Goal: Task Accomplishment & Management: Use online tool/utility

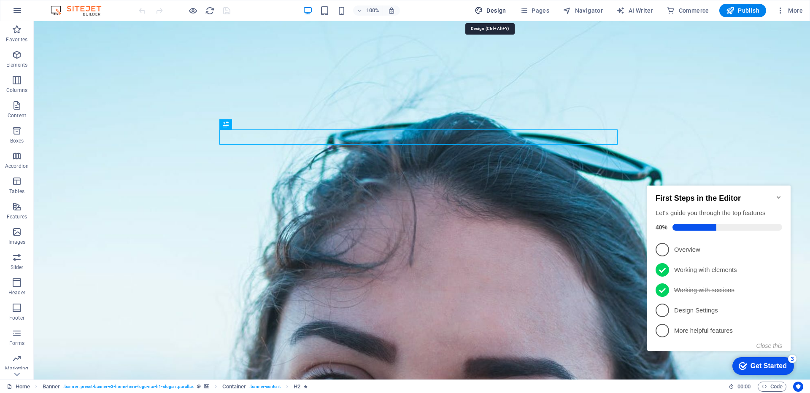
click at [499, 12] on span "Design" at bounding box center [491, 10] width 32 height 8
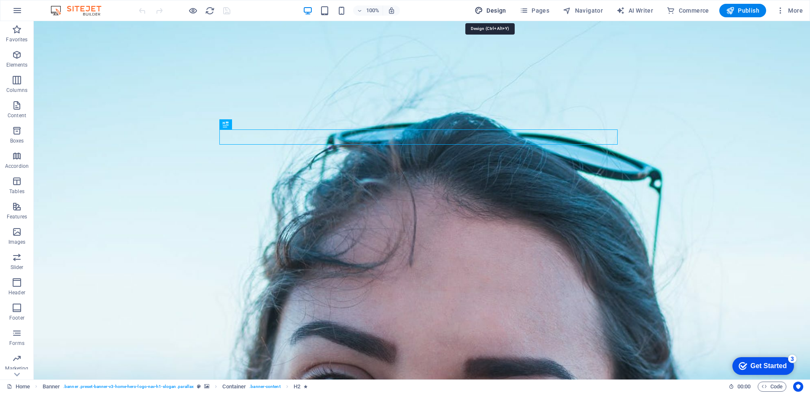
select select "px"
select select "200"
select select "px"
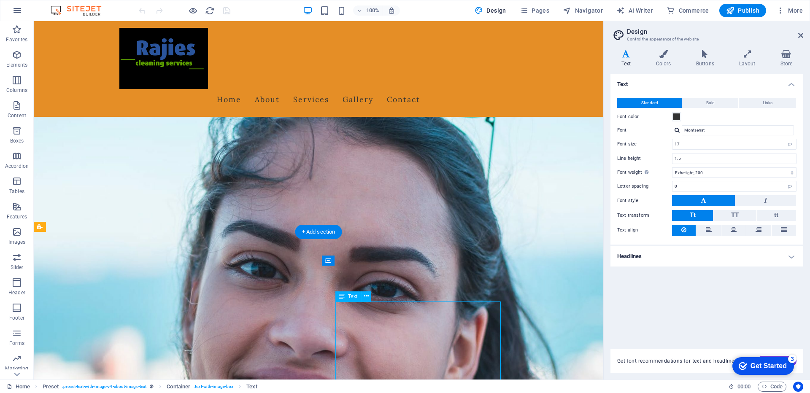
scroll to position [84, 0]
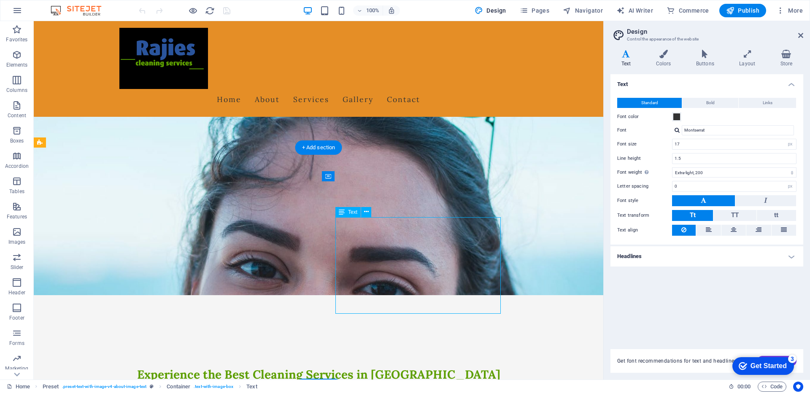
drag, startPoint x: 491, startPoint y: 299, endPoint x: 369, endPoint y: 309, distance: 122.4
drag, startPoint x: 385, startPoint y: 332, endPoint x: 342, endPoint y: 228, distance: 112.2
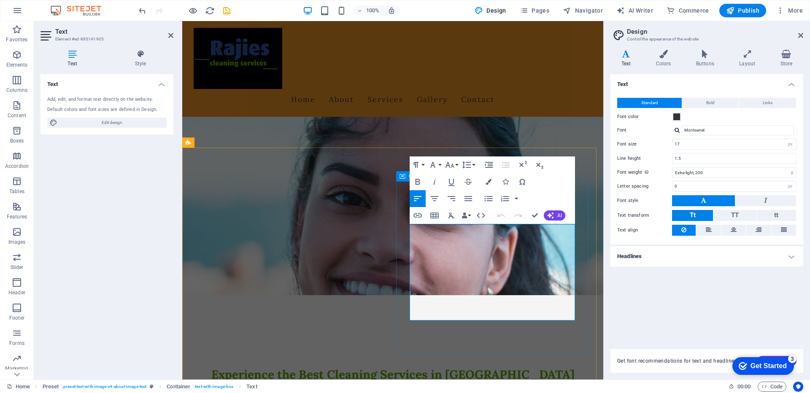
drag, startPoint x: 390, startPoint y: 286, endPoint x: 401, endPoint y: 230, distance: 57.3
click at [470, 197] on icon "button" at bounding box center [468, 199] width 10 height 10
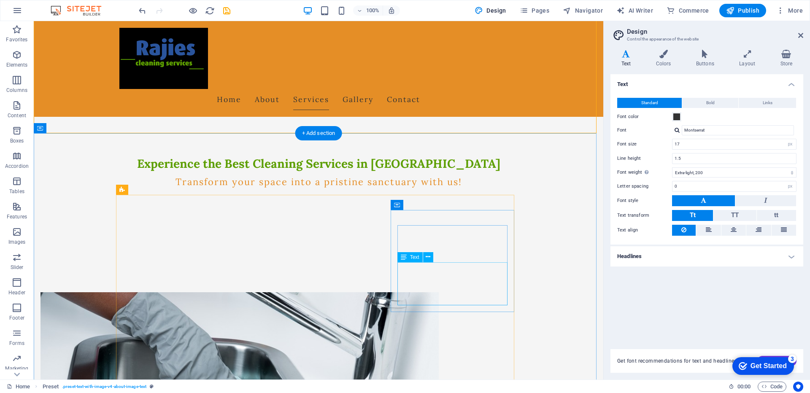
scroll to position [338, 0]
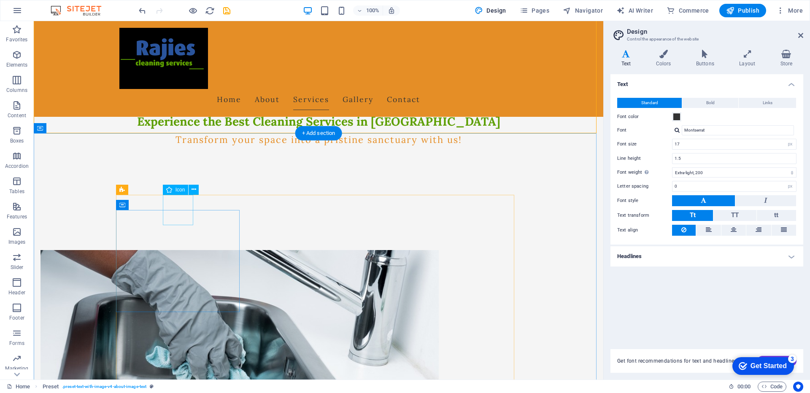
select select "xMidYMid"
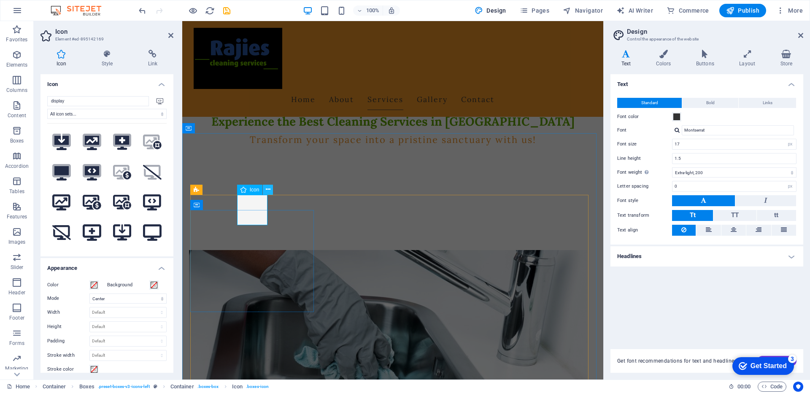
click at [267, 192] on icon at bounding box center [268, 189] width 5 height 9
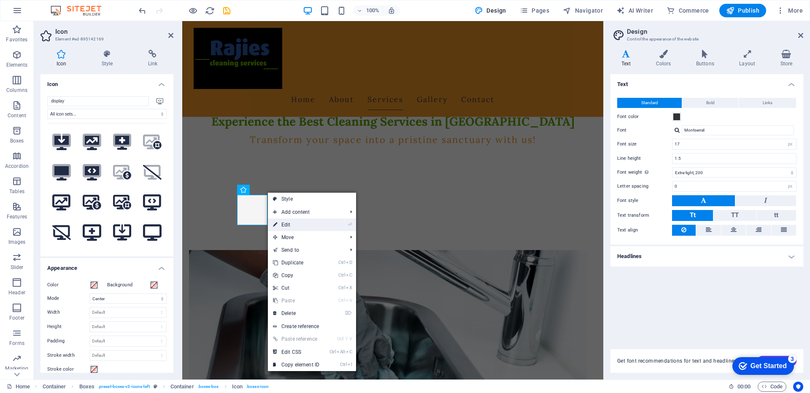
click at [285, 224] on link "⏎ Edit" at bounding box center [296, 225] width 57 height 13
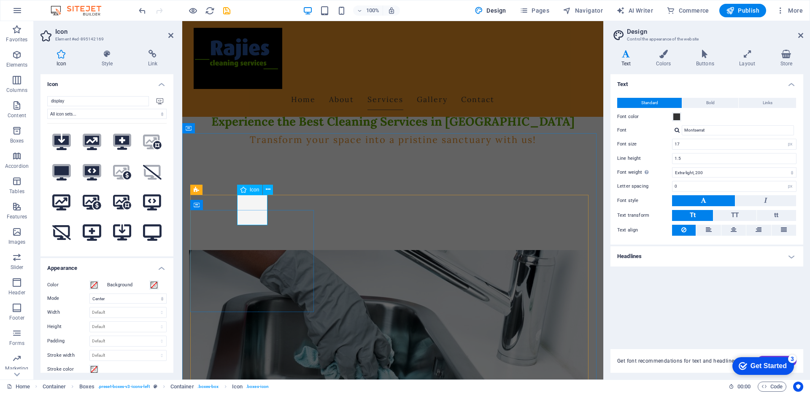
click at [249, 192] on div "Icon" at bounding box center [250, 190] width 26 height 10
click at [267, 192] on icon at bounding box center [268, 189] width 5 height 9
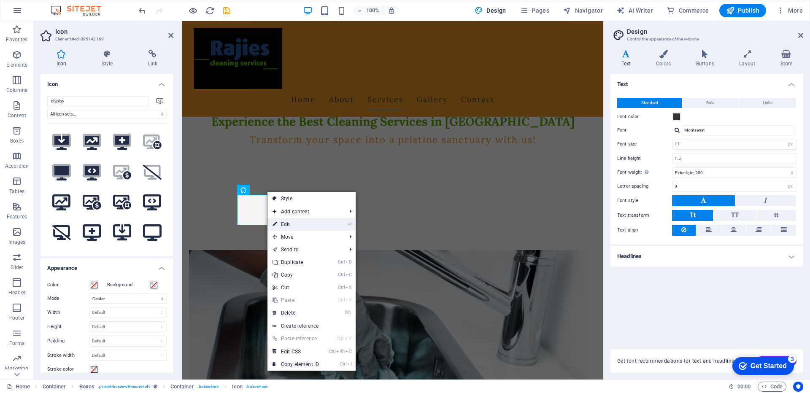
click at [289, 225] on link "⏎ Edit" at bounding box center [296, 224] width 57 height 13
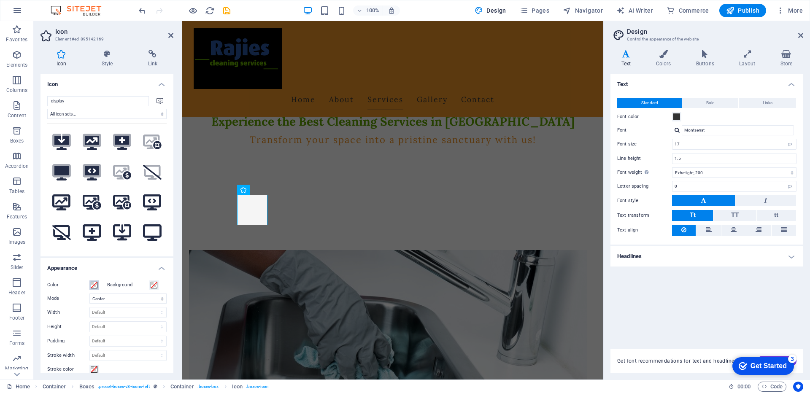
click at [94, 284] on span at bounding box center [94, 285] width 7 height 7
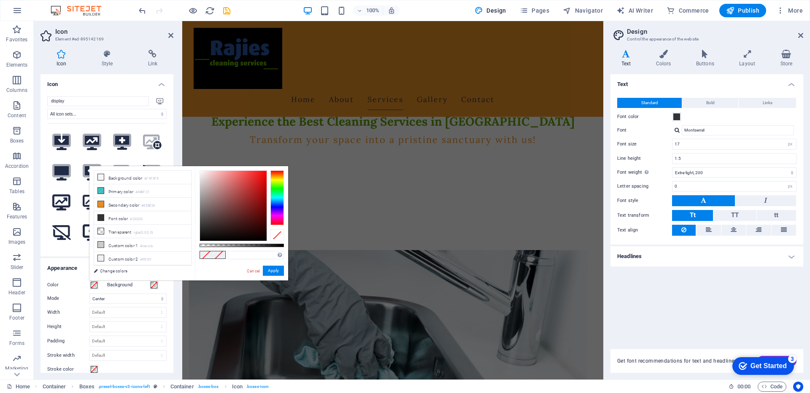
click at [94, 284] on span at bounding box center [94, 285] width 7 height 7
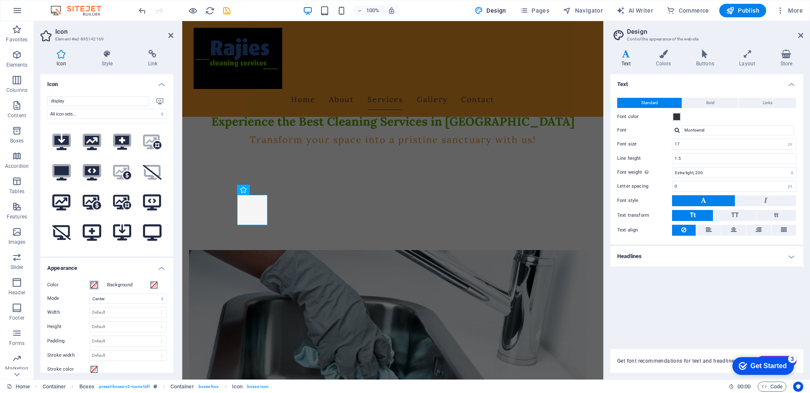
click at [94, 284] on span at bounding box center [94, 285] width 7 height 7
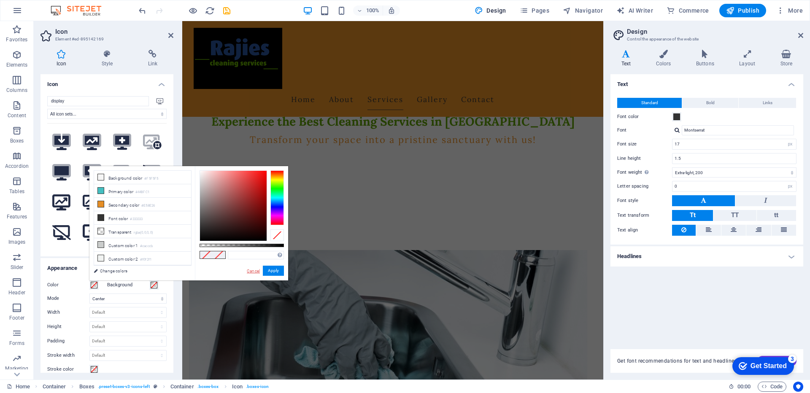
drag, startPoint x: 256, startPoint y: 273, endPoint x: 73, endPoint y: 252, distance: 184.4
click at [256, 273] on link "Cancel" at bounding box center [253, 271] width 15 height 6
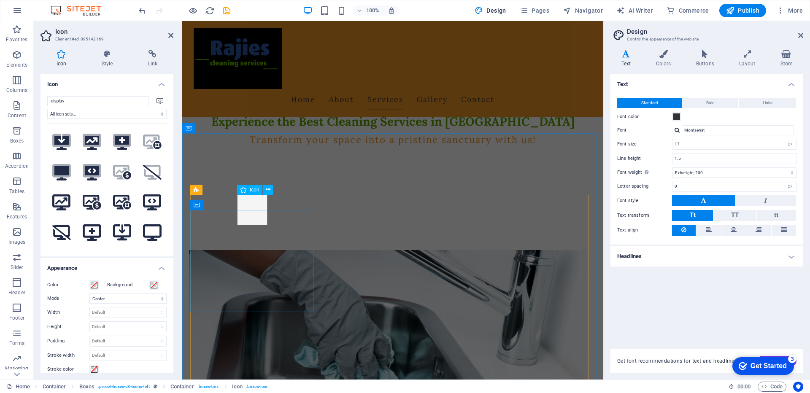
click at [270, 191] on icon at bounding box center [268, 189] width 5 height 9
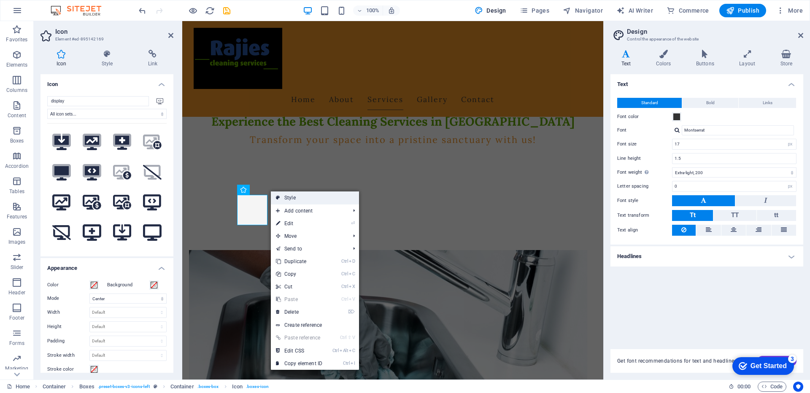
click at [286, 198] on link "Style" at bounding box center [315, 198] width 88 height 13
select select "rem"
select select "preset-boxes-v3-icons-left"
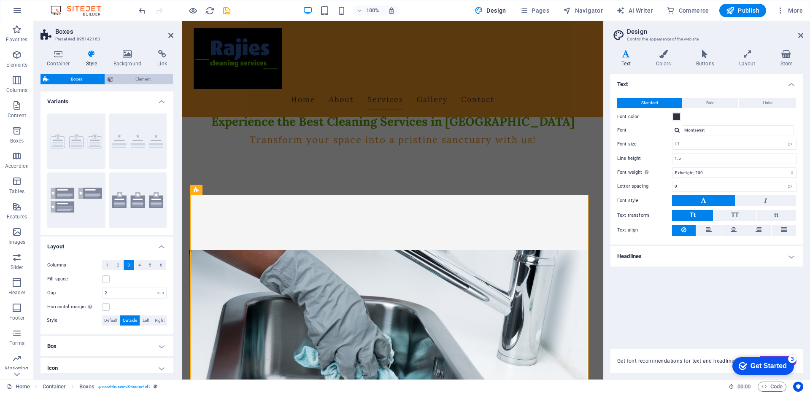
click at [136, 81] on span "Element" at bounding box center [143, 79] width 55 height 10
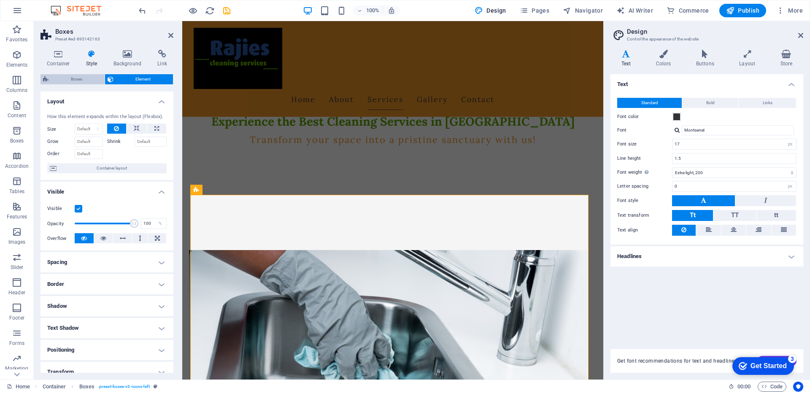
click at [81, 82] on span "Boxes" at bounding box center [76, 79] width 51 height 10
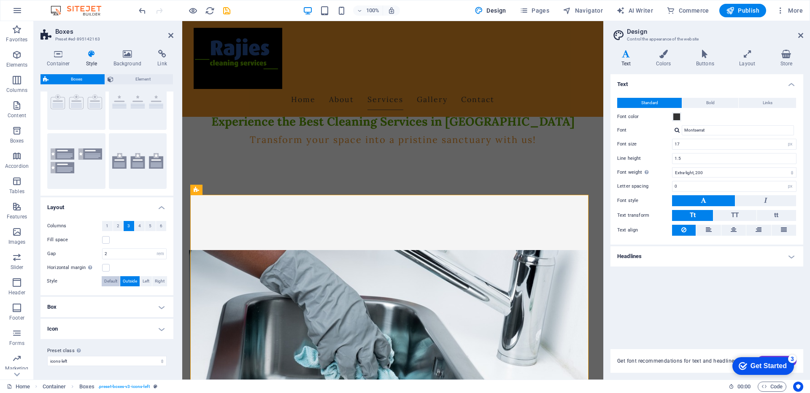
scroll to position [0, 0]
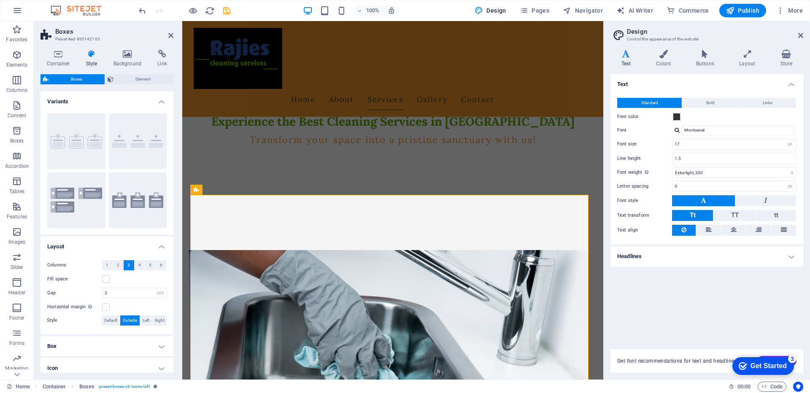
click at [160, 249] on h4 "Layout" at bounding box center [107, 244] width 133 height 15
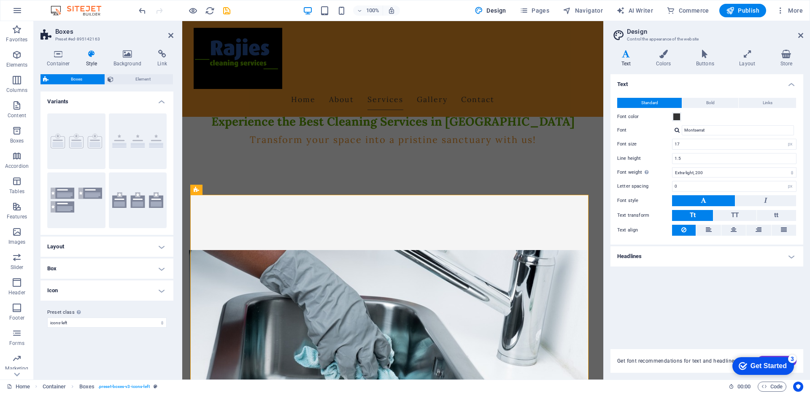
click at [161, 268] on h4 "Box" at bounding box center [107, 269] width 133 height 20
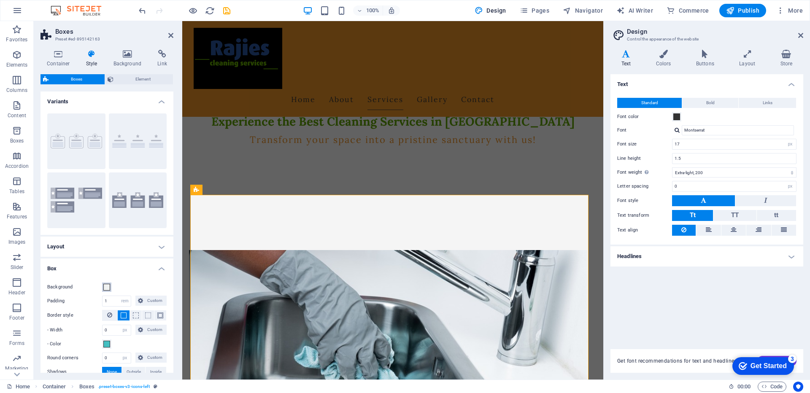
click at [110, 288] on span at bounding box center [106, 287] width 7 height 7
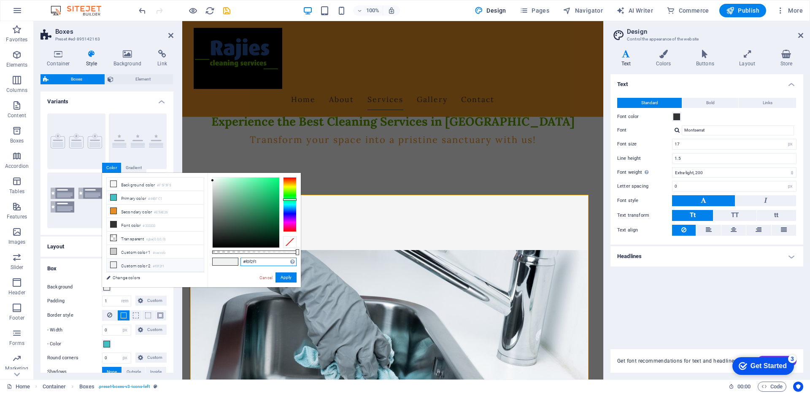
click at [266, 260] on input "#f0f2f1" at bounding box center [269, 262] width 56 height 8
drag, startPoint x: 266, startPoint y: 260, endPoint x: 230, endPoint y: 260, distance: 35.0
click at [230, 260] on div "#f0f2f1 Supported formats #0852ed rgb(8, 82, 237) rgba(8, 82, 237, 90%) hsv(221…" at bounding box center [254, 291] width 93 height 237
paste input "5C9E00"
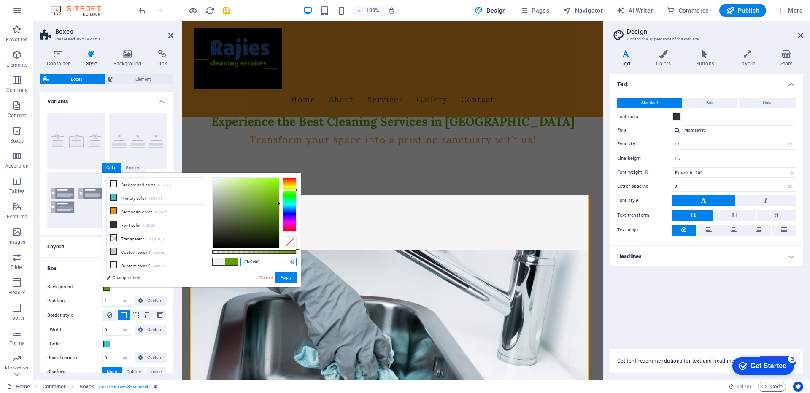
type input "#5c9e00"
click at [234, 260] on span at bounding box center [231, 261] width 13 height 7
click at [284, 278] on button "Apply" at bounding box center [286, 278] width 21 height 10
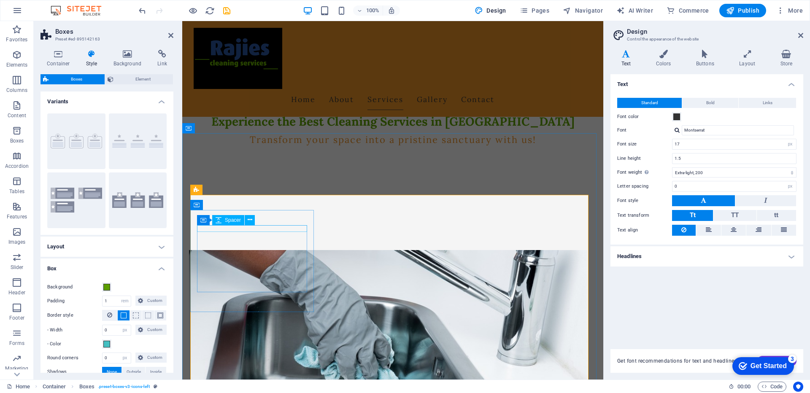
click at [256, 222] on div "Container Spacer" at bounding box center [228, 220] width 63 height 11
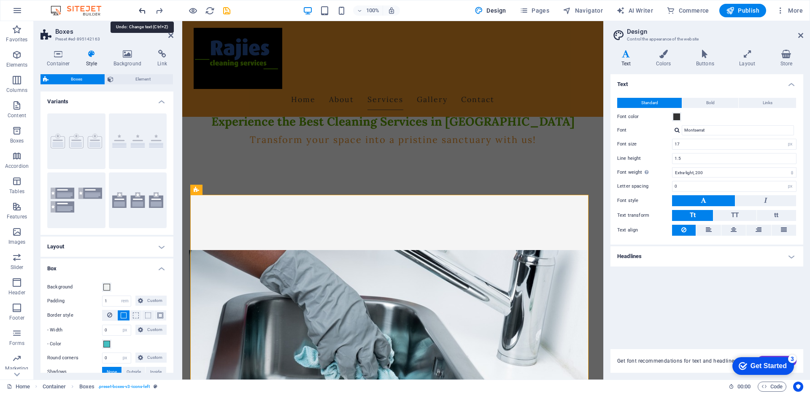
click at [141, 10] on icon "undo" at bounding box center [143, 11] width 10 height 10
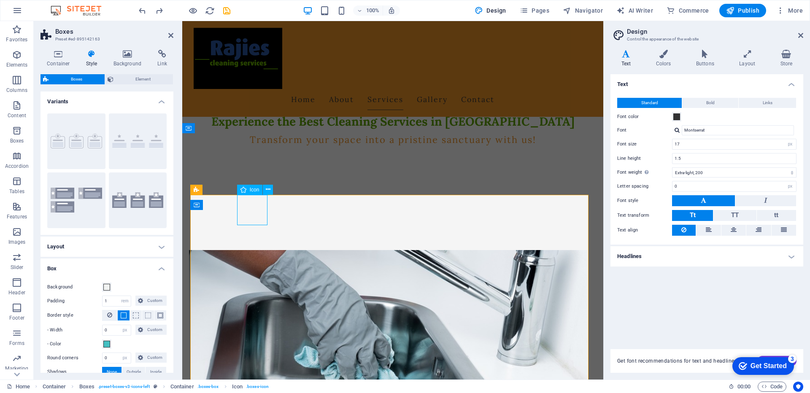
select select "xMidYMid"
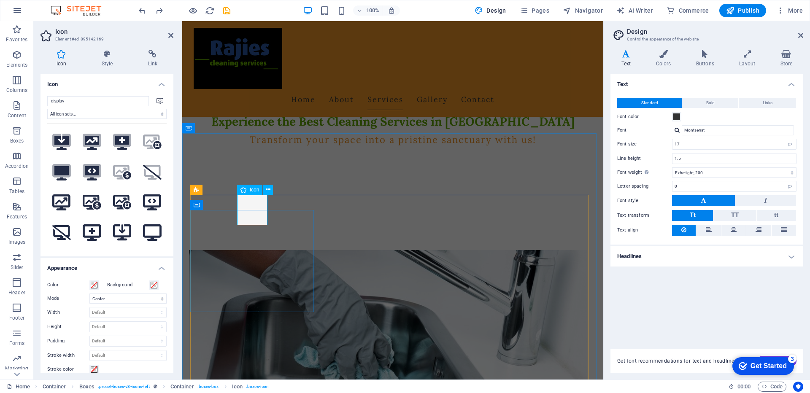
click at [253, 192] on span "Icon" at bounding box center [255, 189] width 10 height 5
click at [243, 190] on icon at bounding box center [244, 190] width 6 height 10
click at [94, 283] on span at bounding box center [94, 285] width 7 height 7
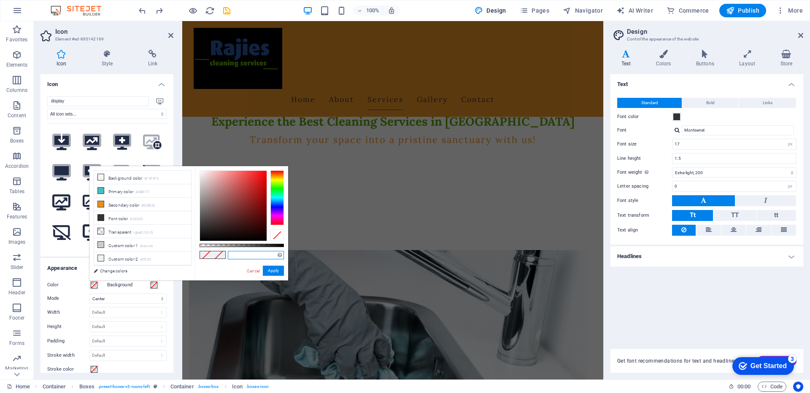
click at [243, 256] on input "text" at bounding box center [256, 255] width 56 height 8
paste input "5C9E00"
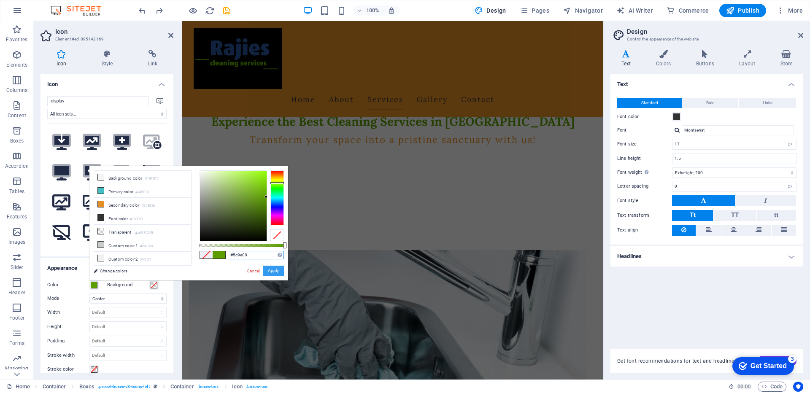
type input "#5c9e00"
click at [271, 269] on button "Apply" at bounding box center [273, 271] width 21 height 10
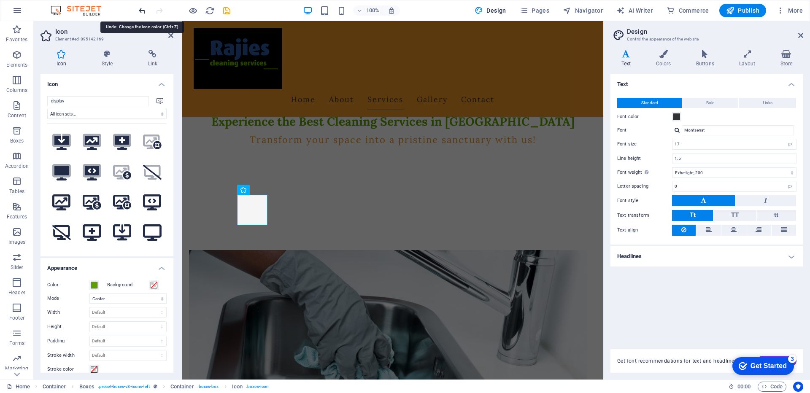
click at [139, 10] on icon "undo" at bounding box center [143, 11] width 10 height 10
click at [155, 287] on span at bounding box center [154, 285] width 7 height 7
click at [151, 284] on span at bounding box center [154, 285] width 7 height 7
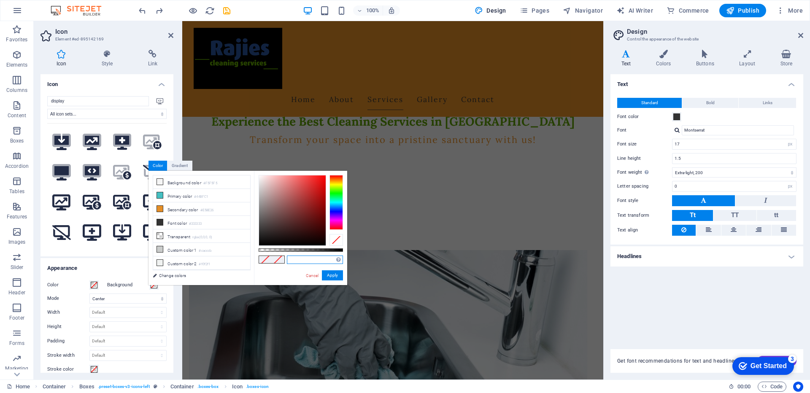
click at [309, 258] on input "text" at bounding box center [315, 260] width 56 height 8
paste input "5C9E00"
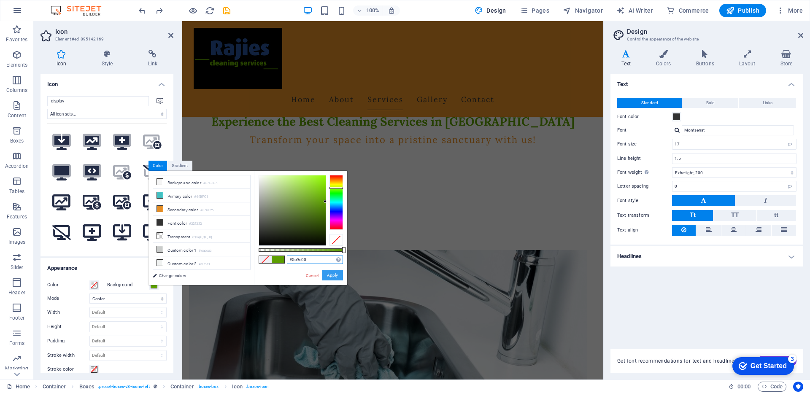
type input "#5c9e00"
click at [326, 277] on button "Apply" at bounding box center [332, 276] width 21 height 10
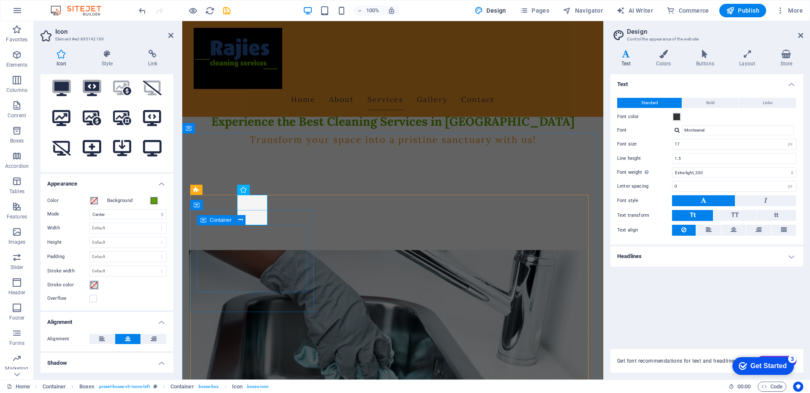
click at [95, 284] on span at bounding box center [94, 285] width 7 height 7
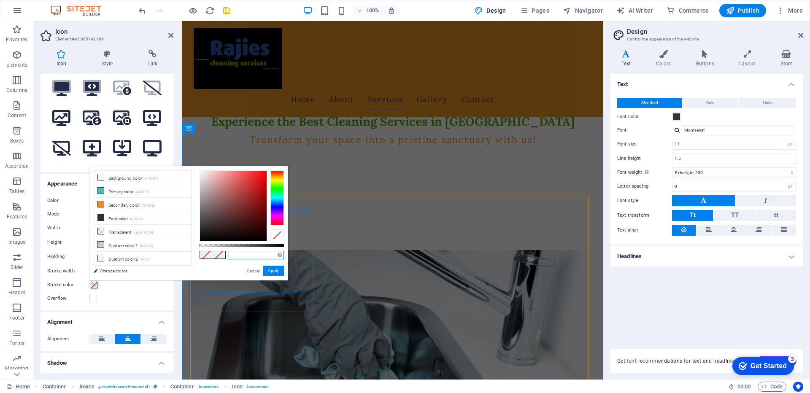
click at [259, 255] on input "text" at bounding box center [256, 255] width 56 height 8
paste input "5C9E00"
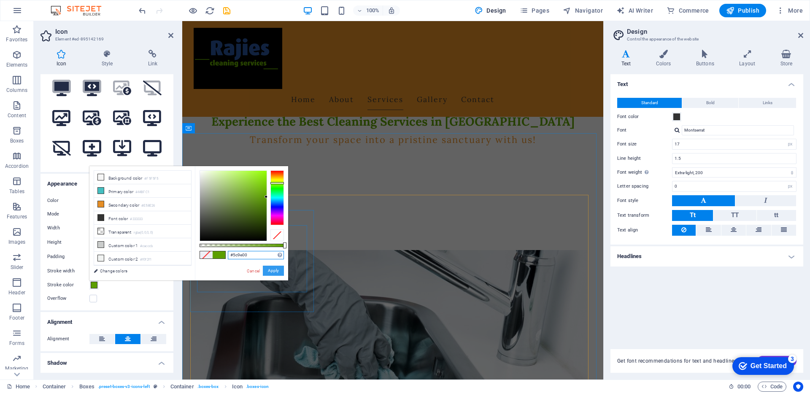
type input "#5c9e00"
click at [272, 271] on button "Apply" at bounding box center [273, 271] width 21 height 10
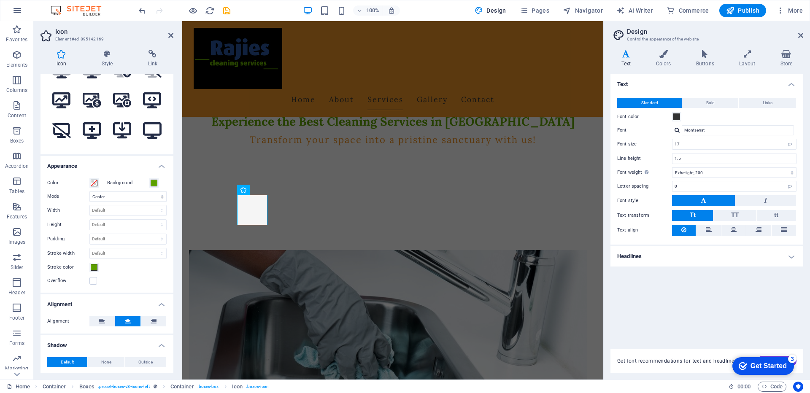
scroll to position [144, 0]
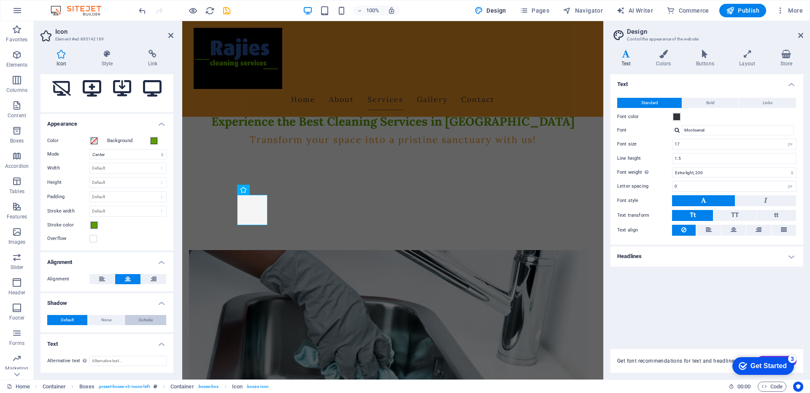
click at [147, 321] on span "Outside" at bounding box center [145, 320] width 14 height 10
click at [68, 321] on span "Default" at bounding box center [67, 320] width 13 height 10
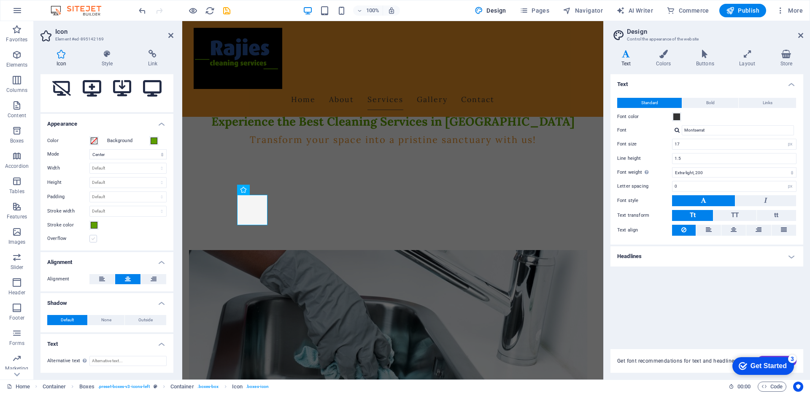
click at [93, 240] on label at bounding box center [93, 239] width 8 height 8
click at [0, 0] on input "Overflow" at bounding box center [0, 0] width 0 height 0
click at [93, 240] on label at bounding box center [93, 239] width 8 height 8
click at [0, 0] on input "Overflow" at bounding box center [0, 0] width 0 height 0
click at [93, 240] on label at bounding box center [93, 239] width 8 height 8
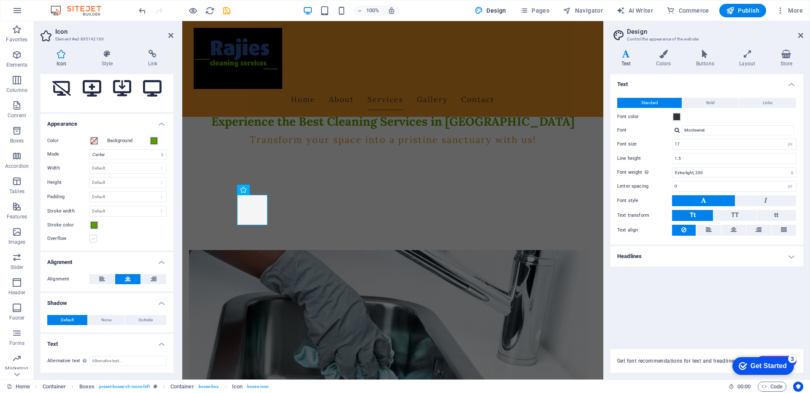
click at [0, 0] on input "Overflow" at bounding box center [0, 0] width 0 height 0
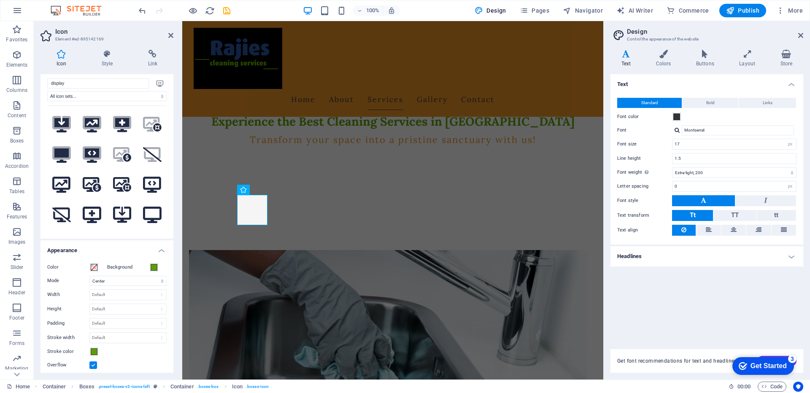
scroll to position [0, 0]
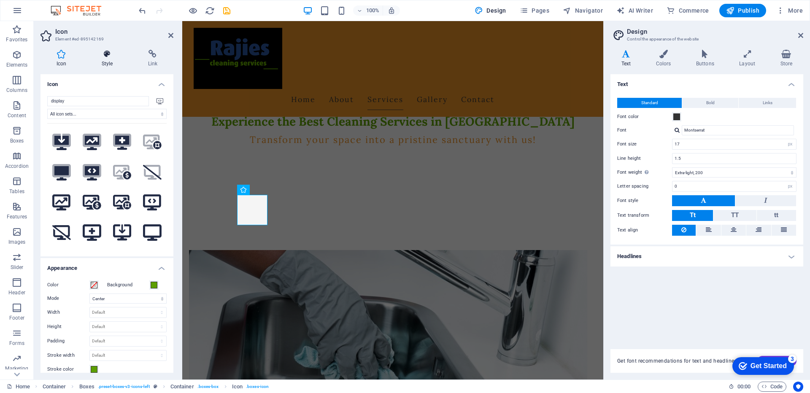
click at [106, 58] on icon at bounding box center [107, 54] width 43 height 8
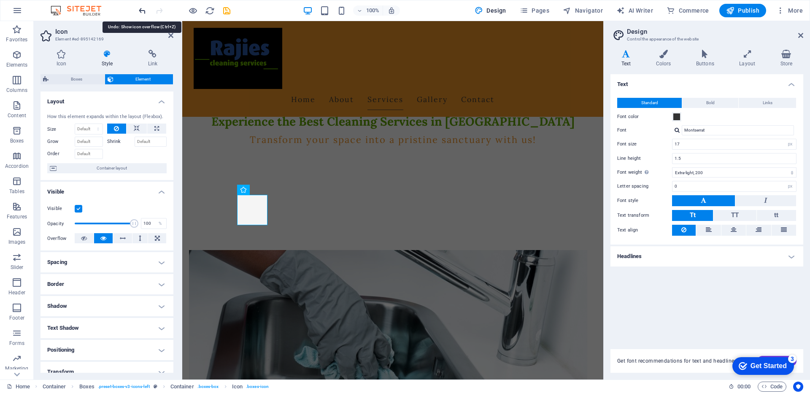
click at [142, 11] on icon "undo" at bounding box center [143, 11] width 10 height 10
click at [141, 11] on icon "undo" at bounding box center [143, 11] width 10 height 10
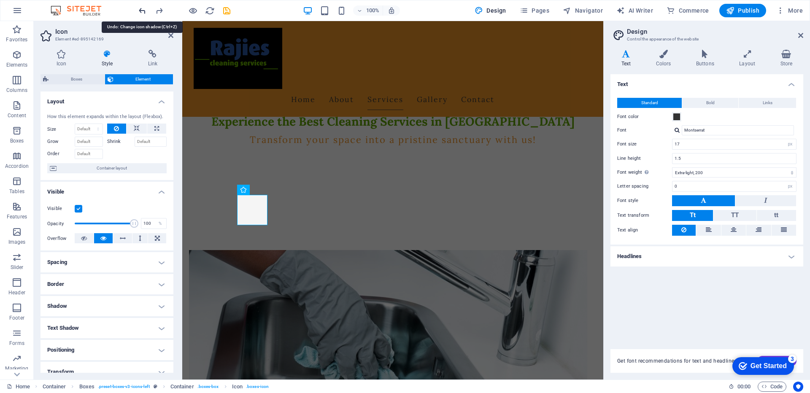
click at [141, 11] on icon "undo" at bounding box center [143, 11] width 10 height 10
click at [140, 11] on icon "undo" at bounding box center [143, 11] width 10 height 10
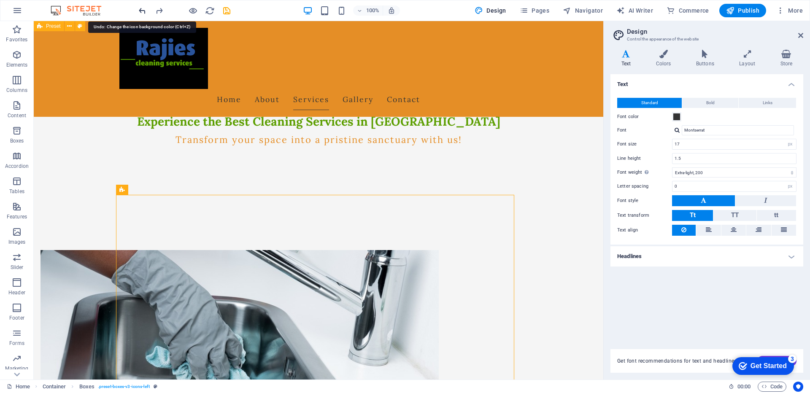
click at [142, 11] on icon "undo" at bounding box center [143, 11] width 10 height 10
click at [545, 42] on div "Home About Services Gallery Contact" at bounding box center [319, 69] width 570 height 96
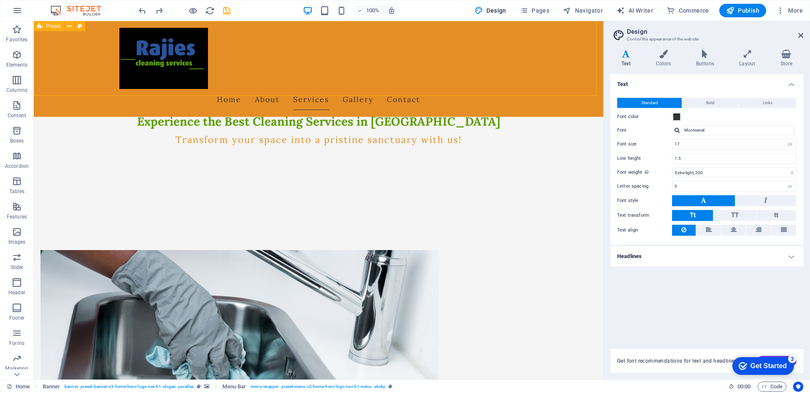
click at [545, 42] on div "Home About Services Gallery Contact" at bounding box center [319, 69] width 570 height 96
click at [396, 42] on div "Home About Services Gallery Contact" at bounding box center [319, 69] width 570 height 96
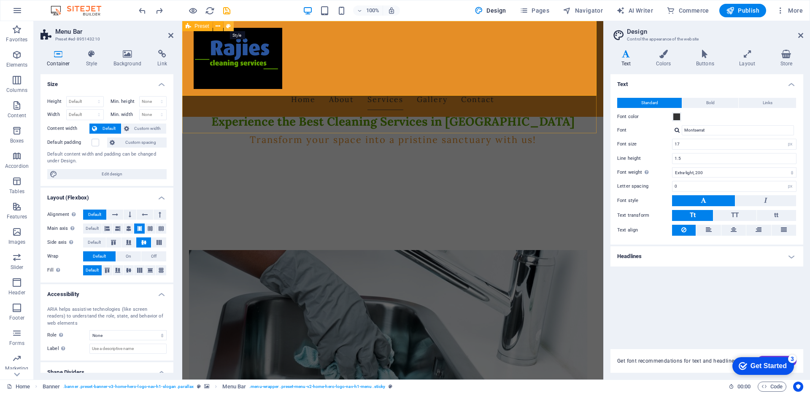
click at [230, 26] on icon at bounding box center [228, 26] width 5 height 9
select select "rem"
select select "px"
select select "preset-text-with-image-v4-about-image-text"
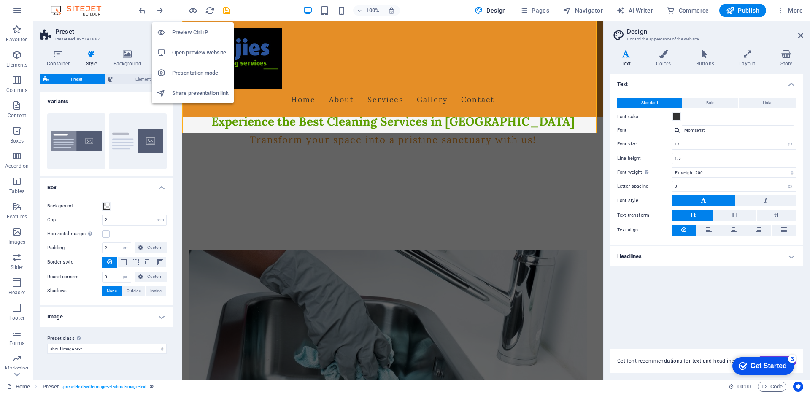
click at [186, 31] on h6 "Preview Ctrl+P" at bounding box center [200, 32] width 57 height 10
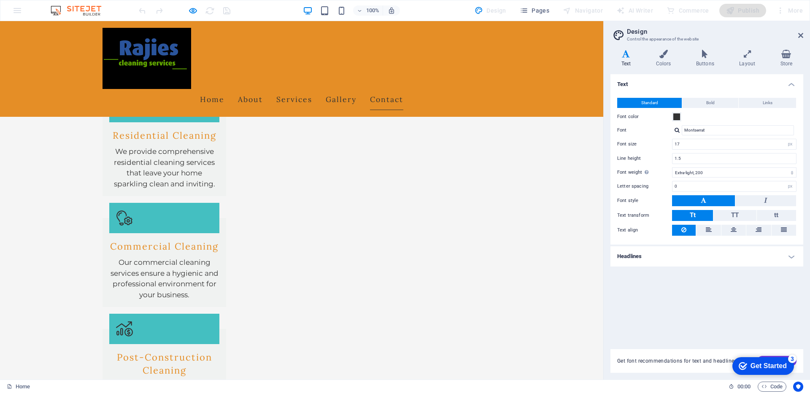
scroll to position [987, 0]
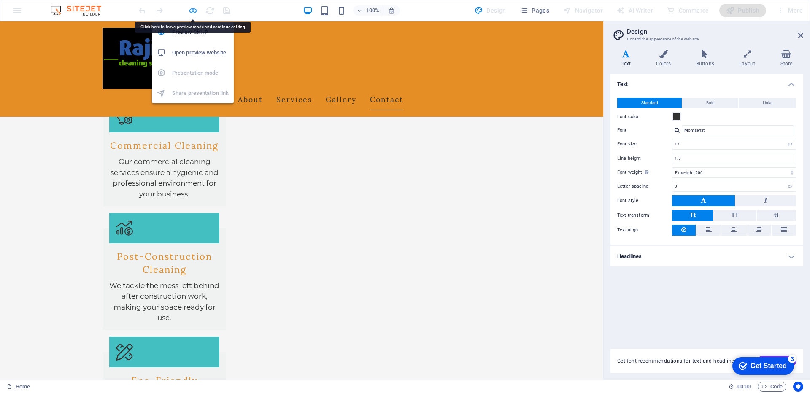
click at [194, 14] on icon "button" at bounding box center [193, 11] width 10 height 10
select select "rem"
select select "px"
select select "preset-text-with-image-v4-about-image-text"
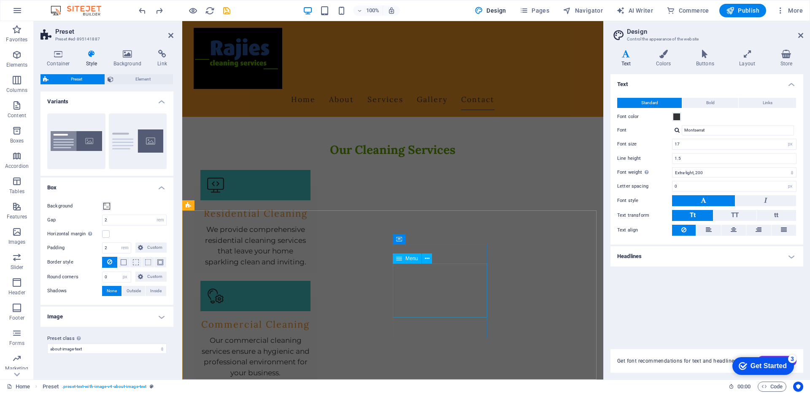
scroll to position [960, 0]
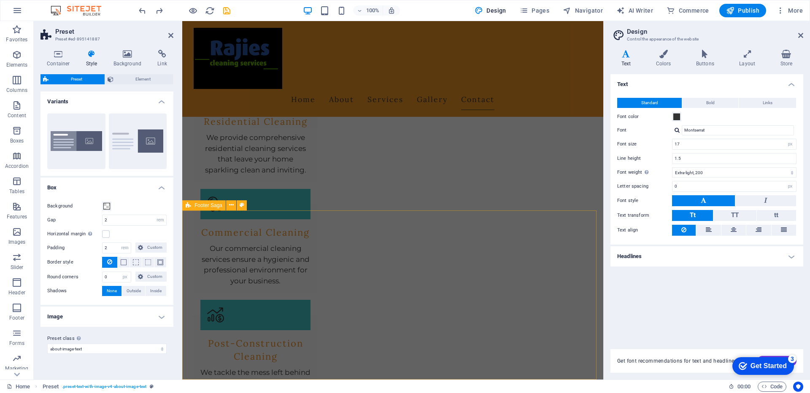
click at [187, 210] on icon at bounding box center [188, 206] width 5 height 10
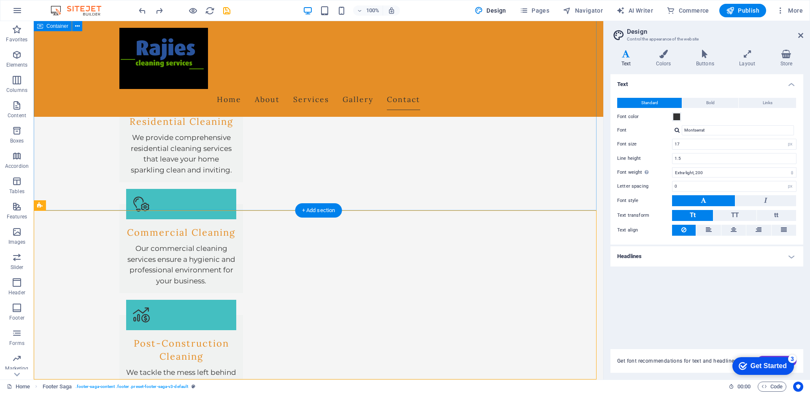
scroll to position [982, 0]
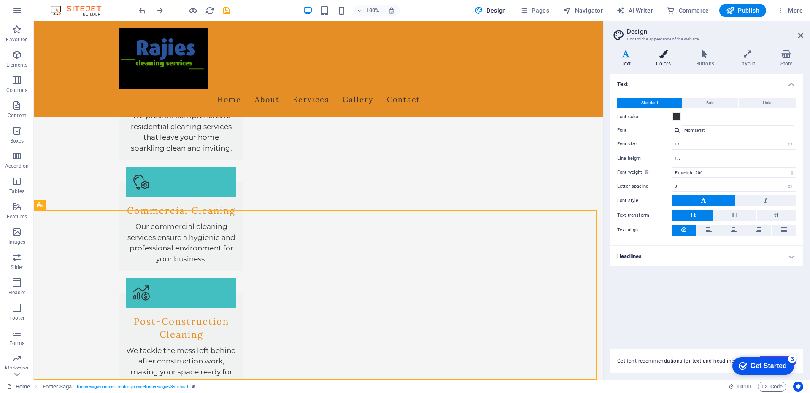
click at [666, 57] on icon at bounding box center [663, 54] width 37 height 8
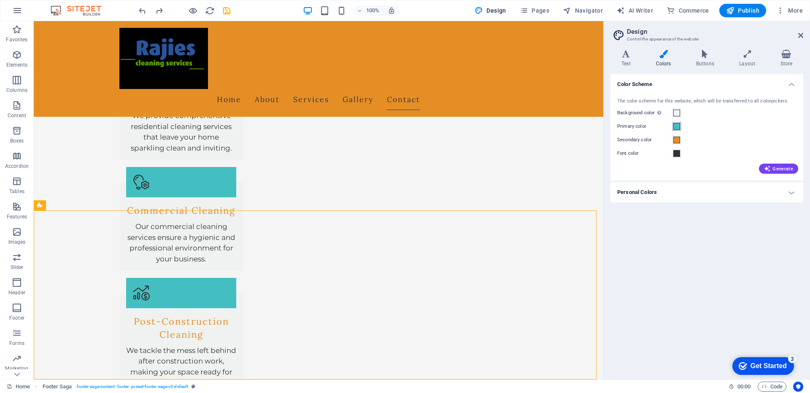
click at [675, 126] on span at bounding box center [677, 126] width 7 height 7
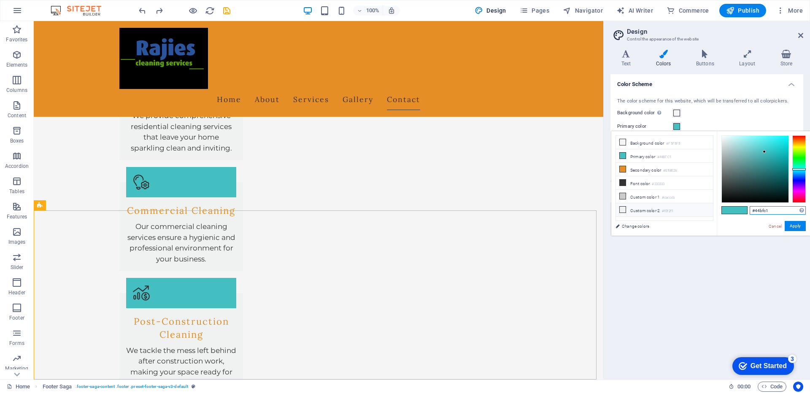
drag, startPoint x: 772, startPoint y: 211, endPoint x: 709, endPoint y: 210, distance: 62.9
click at [709, 210] on div "less Background color #F5F5F5 Primary color #44BFC1 Secondary color #E58E26 Fon…" at bounding box center [711, 183] width 199 height 105
paste input "5C9E00"
type input "#5c9e00"
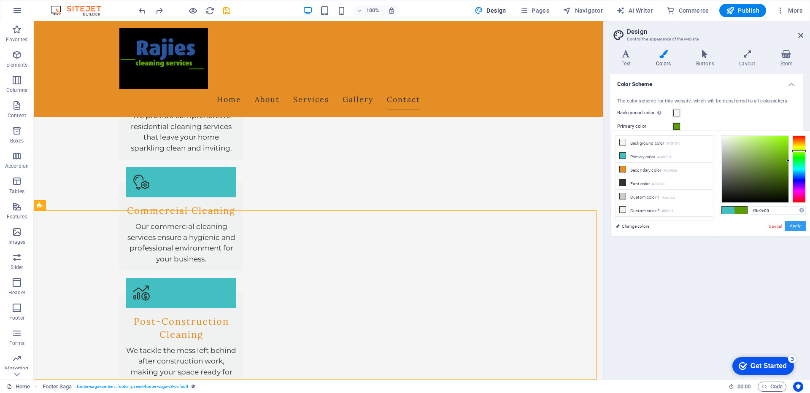
click at [792, 226] on button "Apply" at bounding box center [795, 226] width 21 height 10
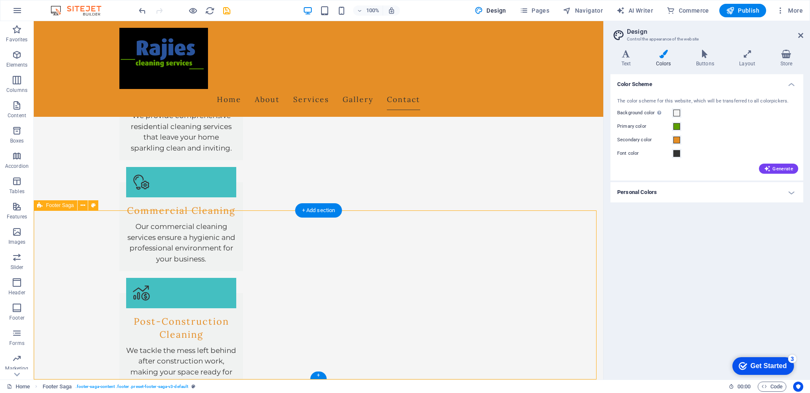
select select "footer"
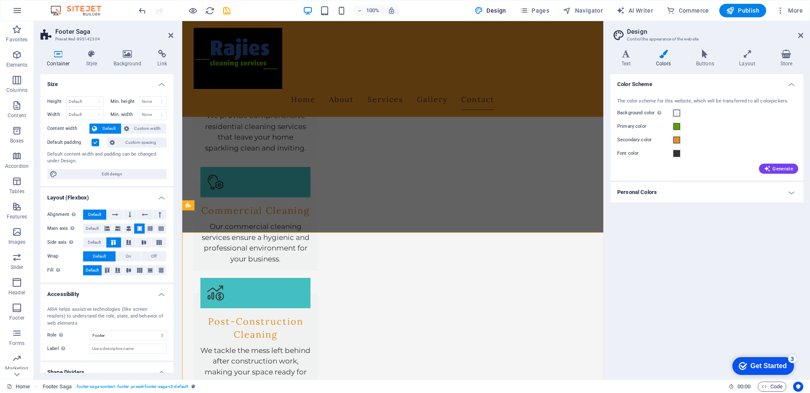
scroll to position [960, 0]
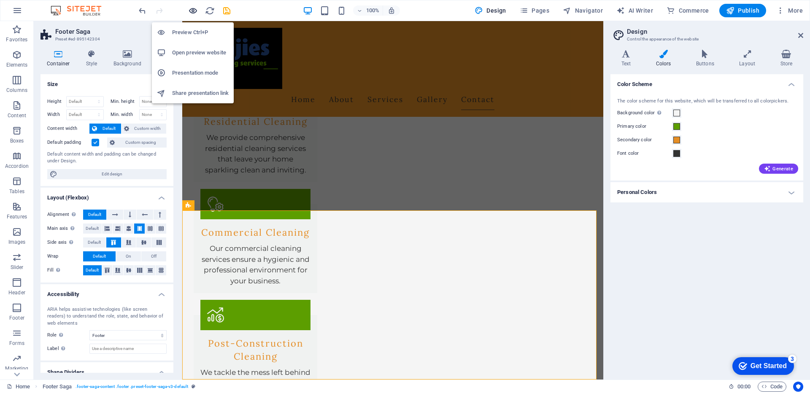
click at [192, 11] on icon "button" at bounding box center [193, 11] width 10 height 10
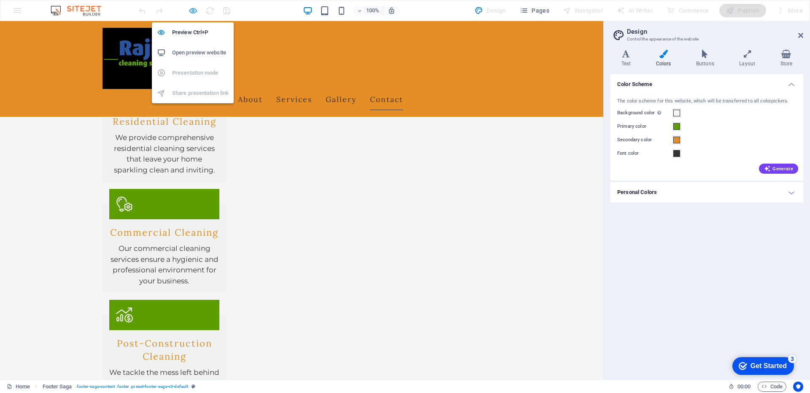
scroll to position [987, 0]
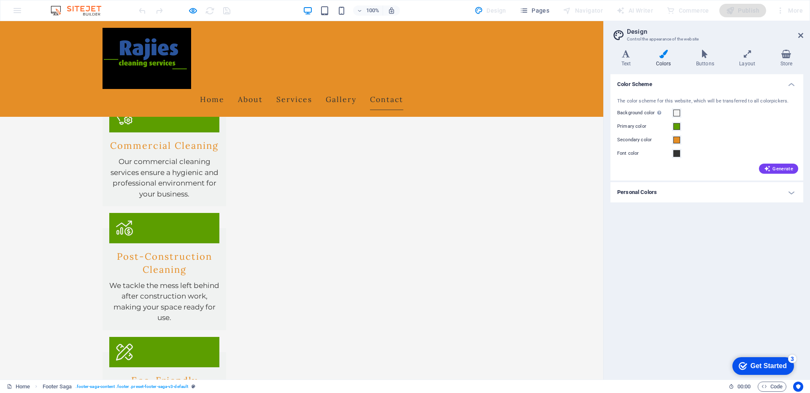
drag, startPoint x: 143, startPoint y: 341, endPoint x: 95, endPoint y: 266, distance: 88.1
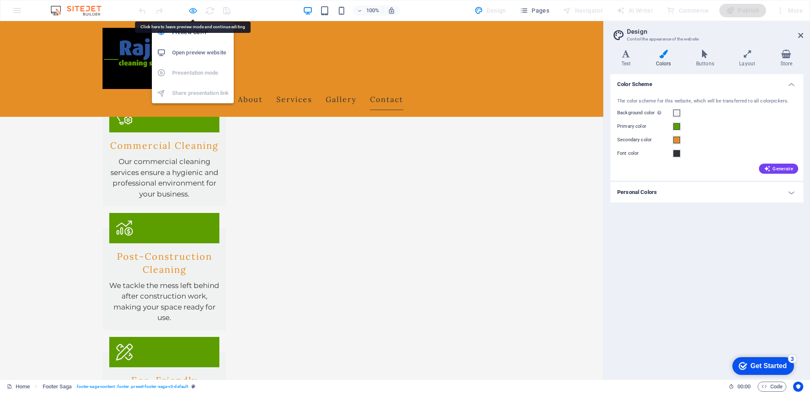
click at [194, 11] on icon "button" at bounding box center [193, 11] width 10 height 10
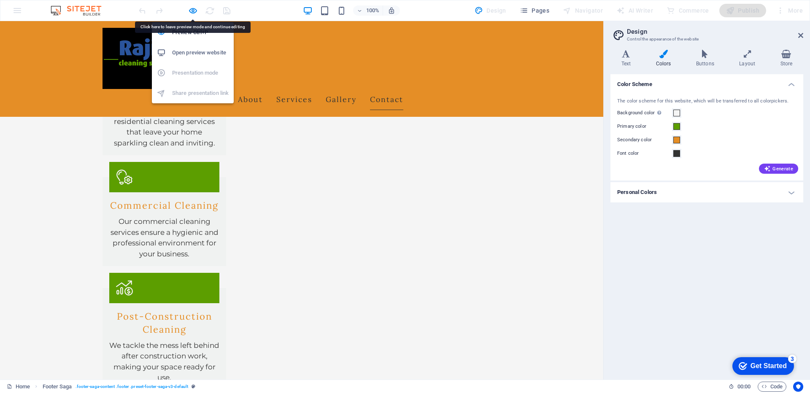
select select "footer"
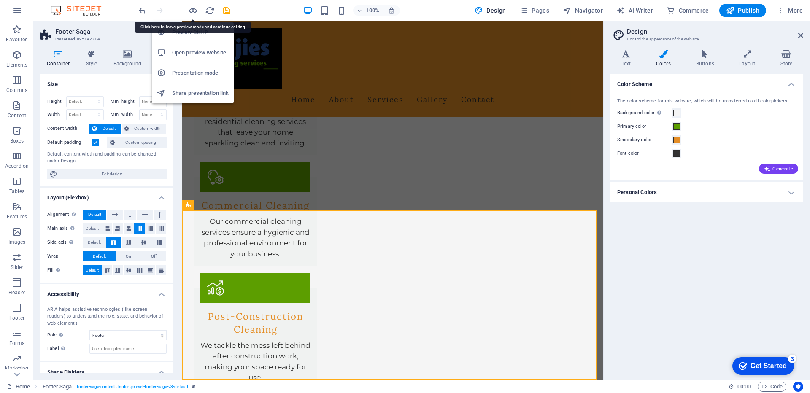
scroll to position [960, 0]
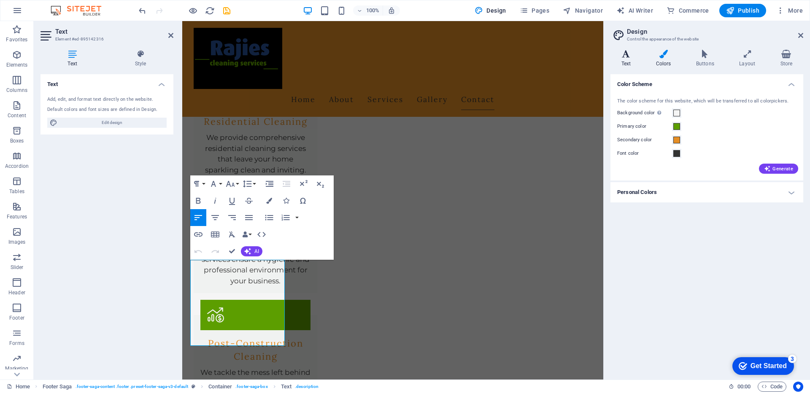
click at [629, 57] on icon at bounding box center [626, 54] width 31 height 8
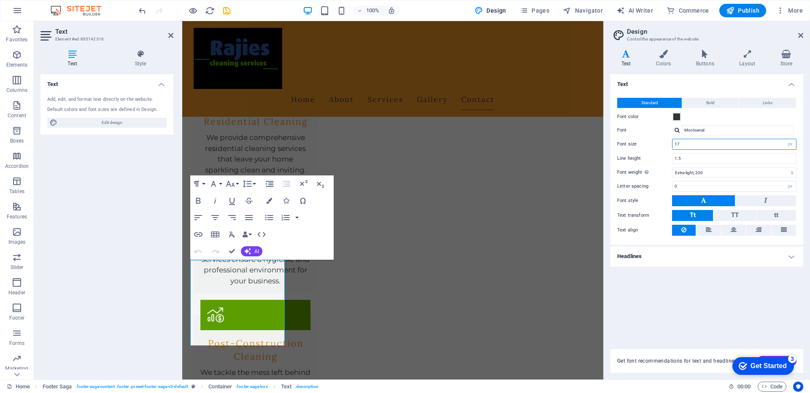
drag, startPoint x: 690, startPoint y: 143, endPoint x: 661, endPoint y: 143, distance: 29.5
click at [661, 143] on div "Font size 17 rem px" at bounding box center [707, 144] width 179 height 11
click at [710, 144] on input "14" at bounding box center [735, 144] width 124 height 10
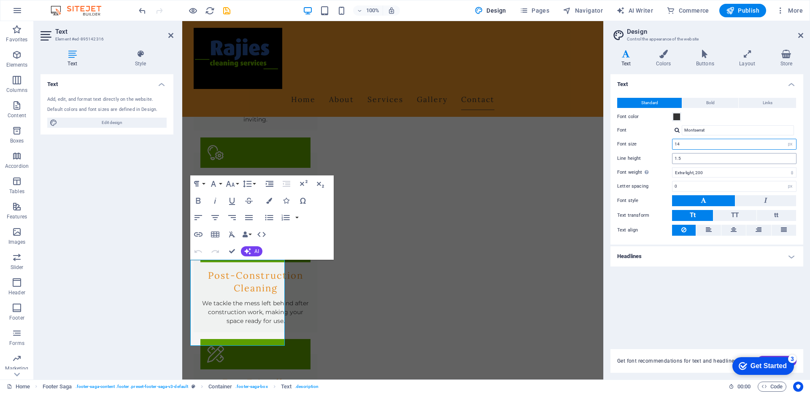
type input "14"
click at [700, 154] on input "1.5" at bounding box center [735, 159] width 124 height 10
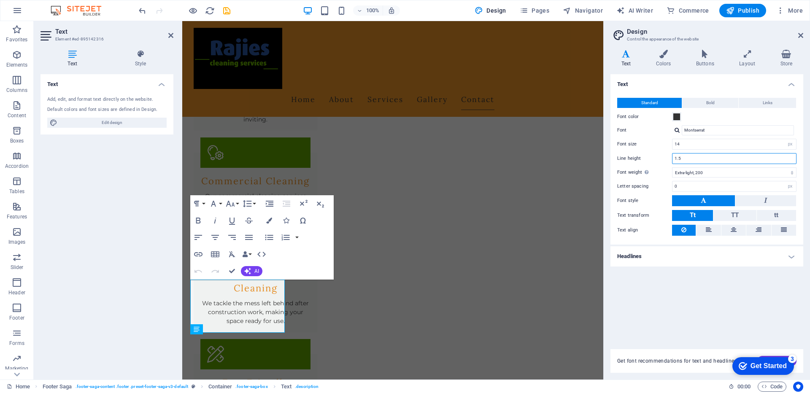
scroll to position [870, 0]
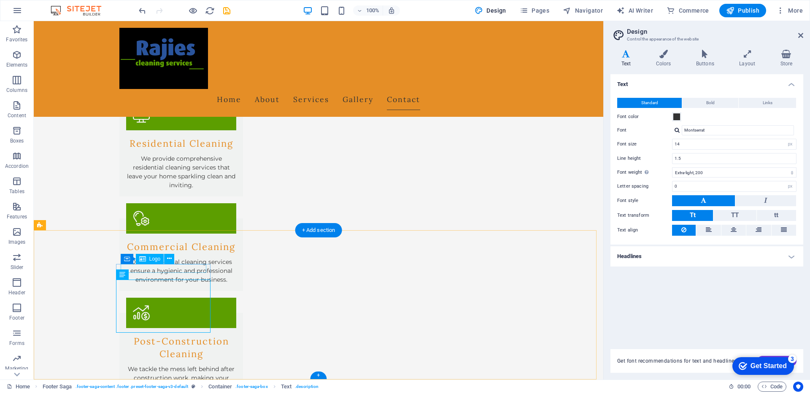
drag, startPoint x: 182, startPoint y: 270, endPoint x: 169, endPoint y: 270, distance: 12.7
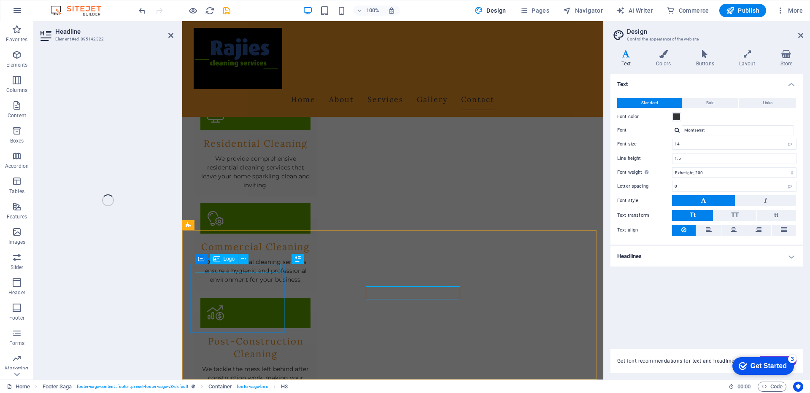
scroll to position [870, 0]
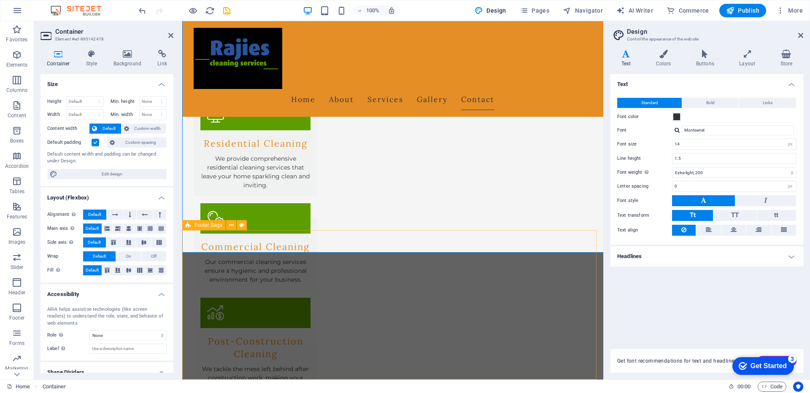
scroll to position [870, 0]
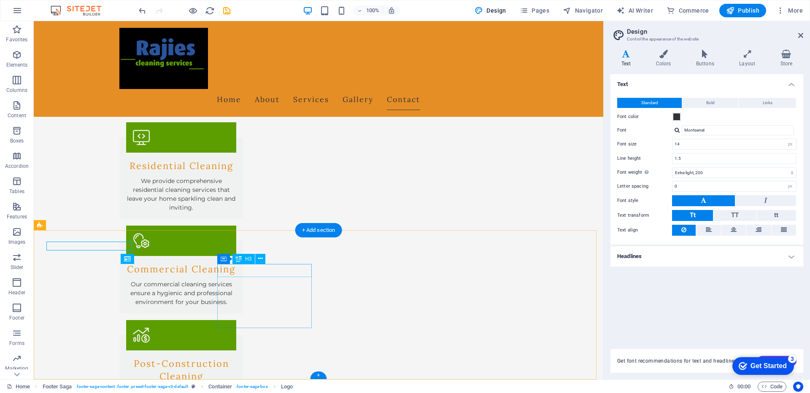
scroll to position [892, 0]
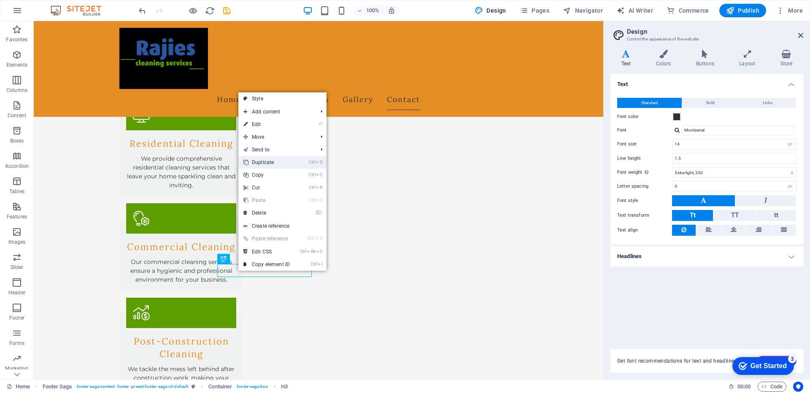
click at [266, 164] on link "Ctrl D Duplicate" at bounding box center [267, 162] width 57 height 13
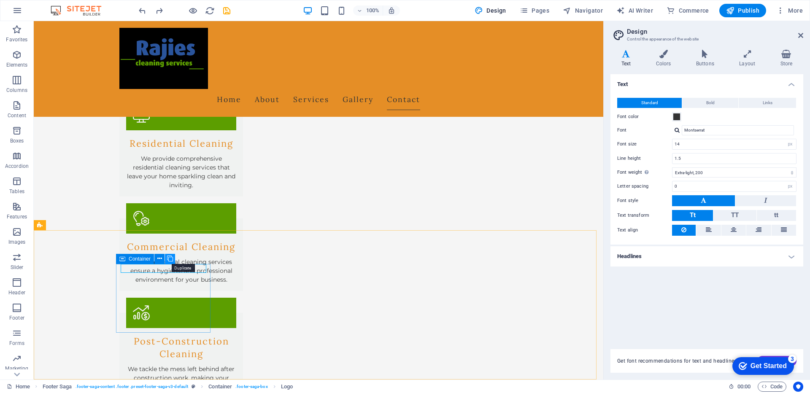
click at [172, 262] on icon at bounding box center [170, 259] width 6 height 9
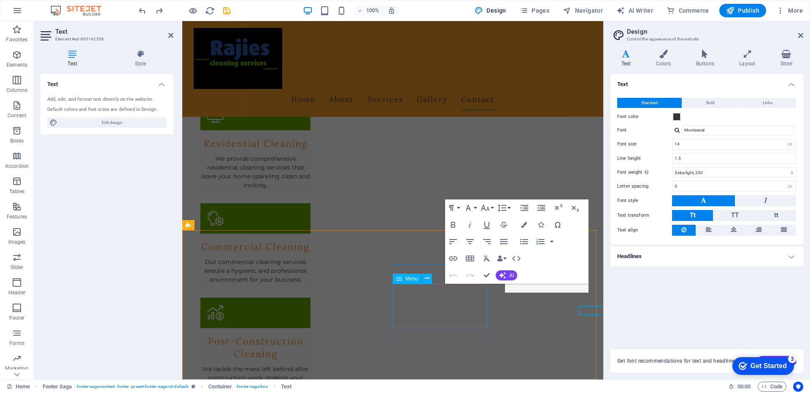
scroll to position [870, 0]
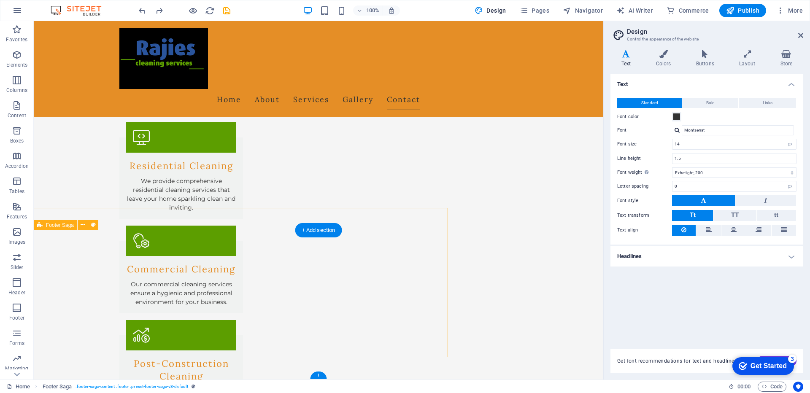
scroll to position [892, 0]
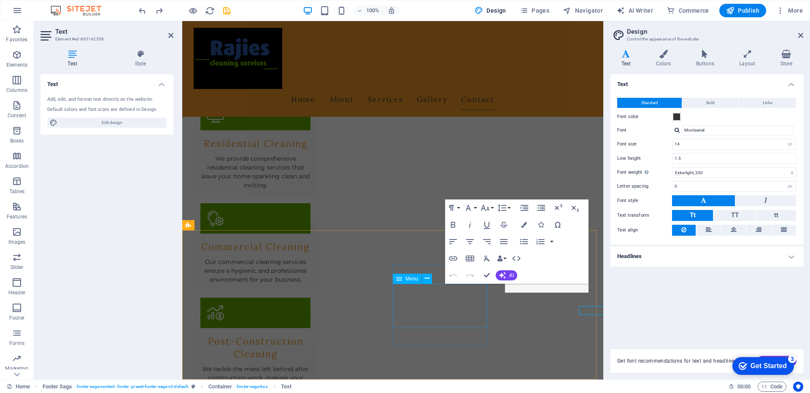
scroll to position [870, 0]
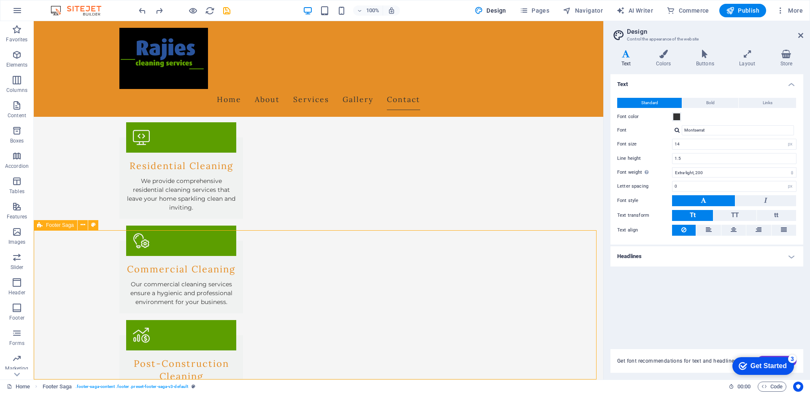
scroll to position [892, 0]
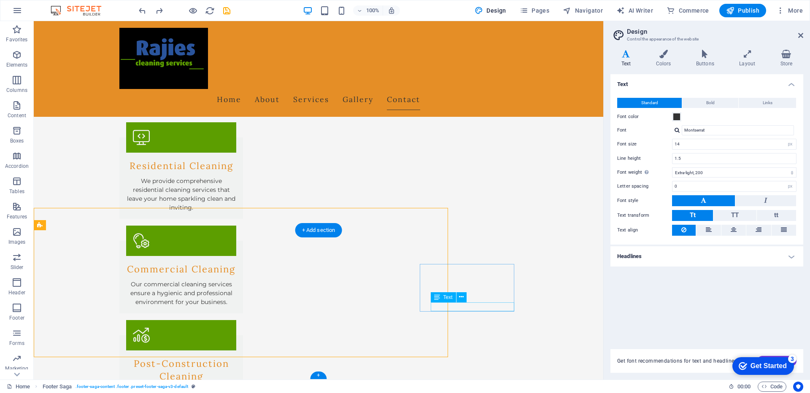
scroll to position [892, 0]
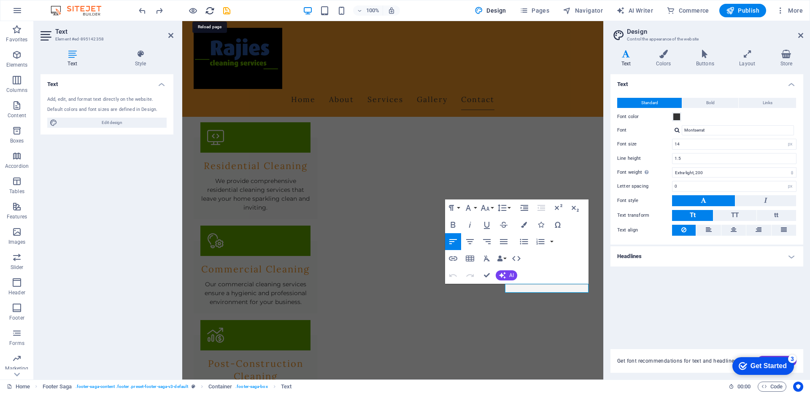
drag, startPoint x: 210, startPoint y: 11, endPoint x: 448, endPoint y: 3, distance: 238.2
click at [210, 11] on icon "reload" at bounding box center [210, 11] width 10 height 10
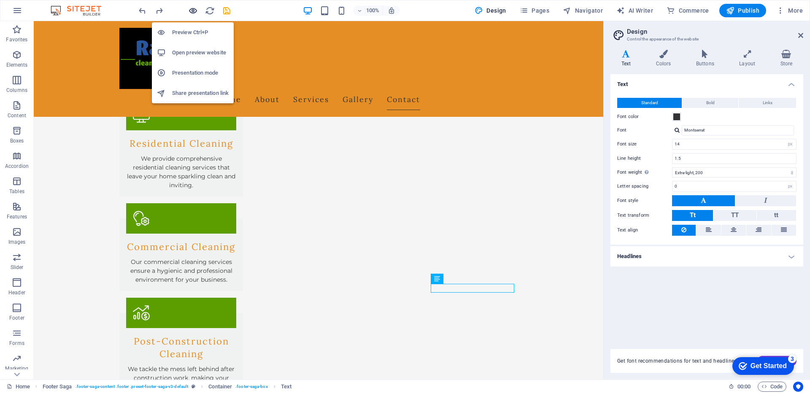
click at [193, 11] on icon "button" at bounding box center [193, 11] width 10 height 10
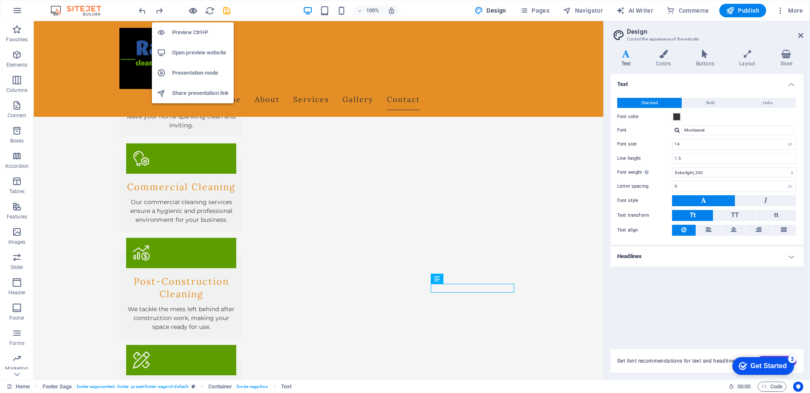
scroll to position [897, 0]
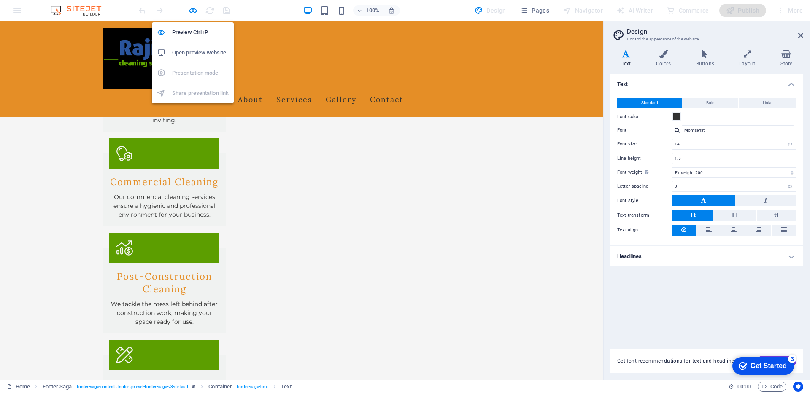
click at [198, 54] on h6 "Open preview website" at bounding box center [200, 53] width 57 height 10
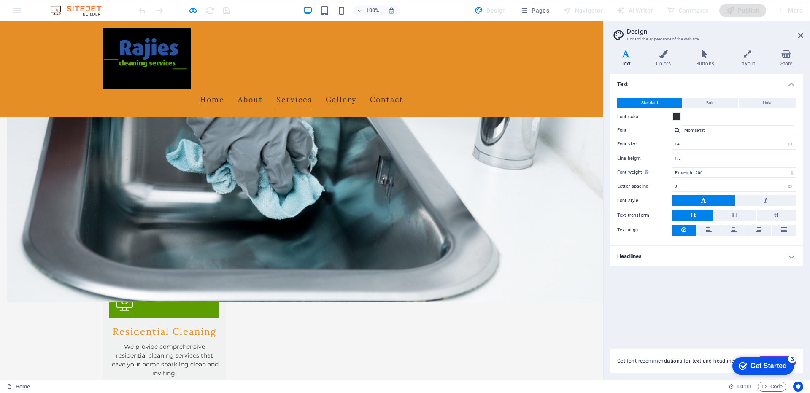
scroll to position [518, 0]
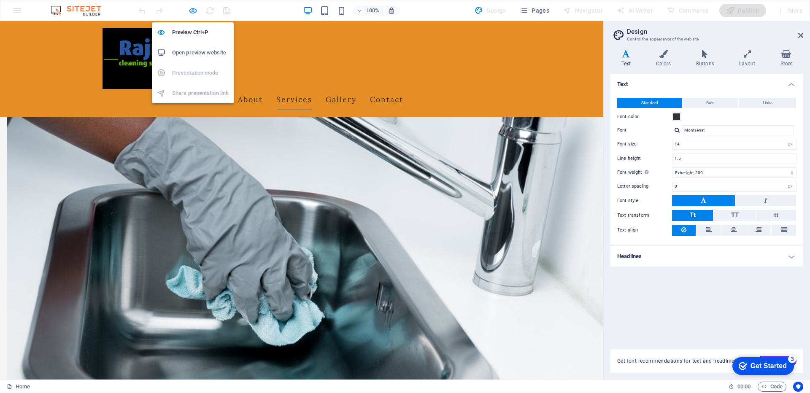
click at [195, 8] on icon "button" at bounding box center [193, 11] width 10 height 10
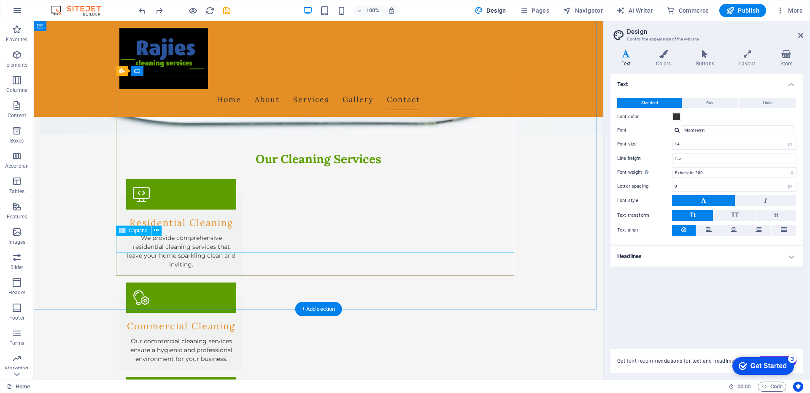
scroll to position [892, 0]
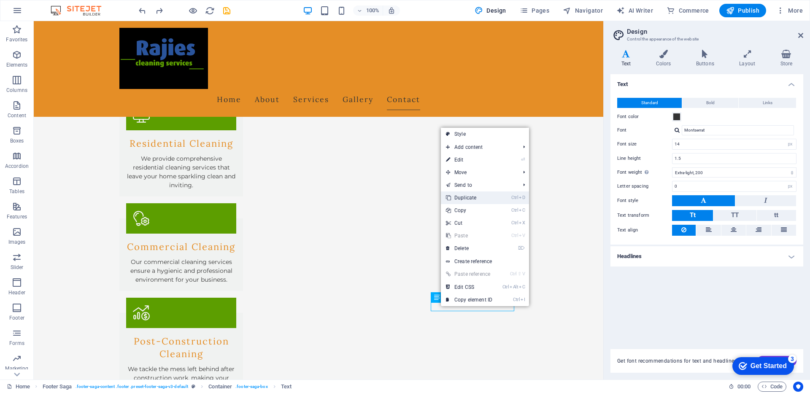
click at [468, 201] on link "Ctrl D Duplicate" at bounding box center [469, 198] width 57 height 13
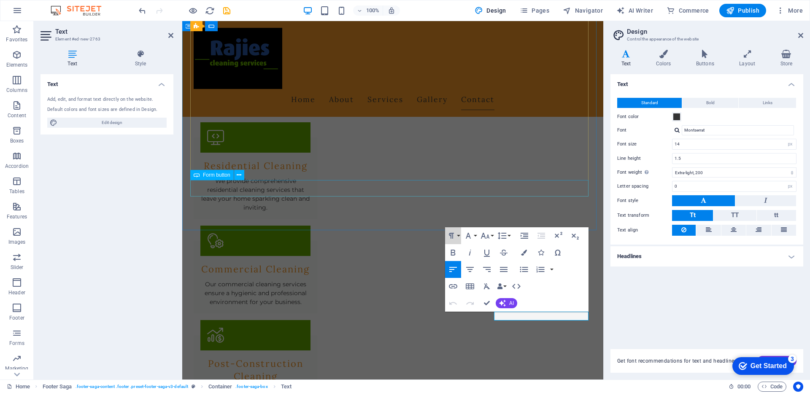
drag, startPoint x: 641, startPoint y: 251, endPoint x: 405, endPoint y: 186, distance: 244.2
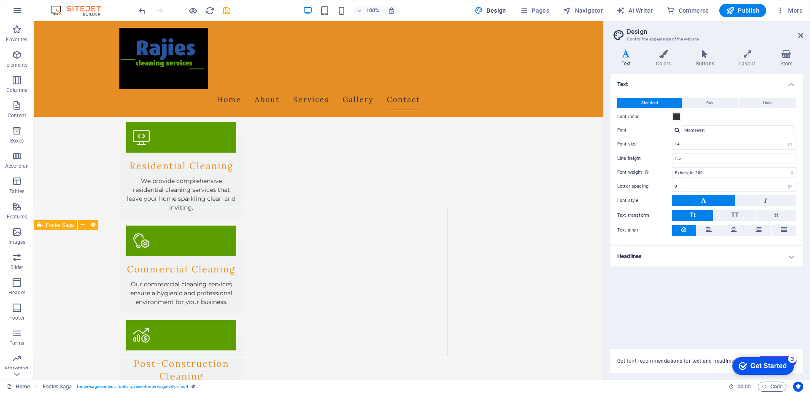
scroll to position [892, 0]
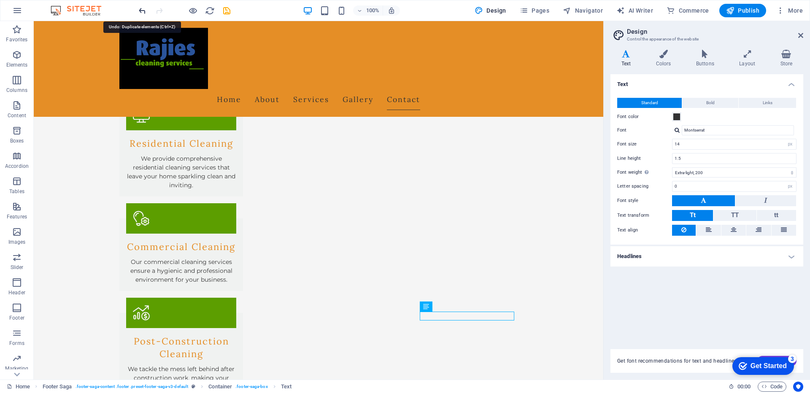
click at [138, 12] on icon "undo" at bounding box center [143, 11] width 10 height 10
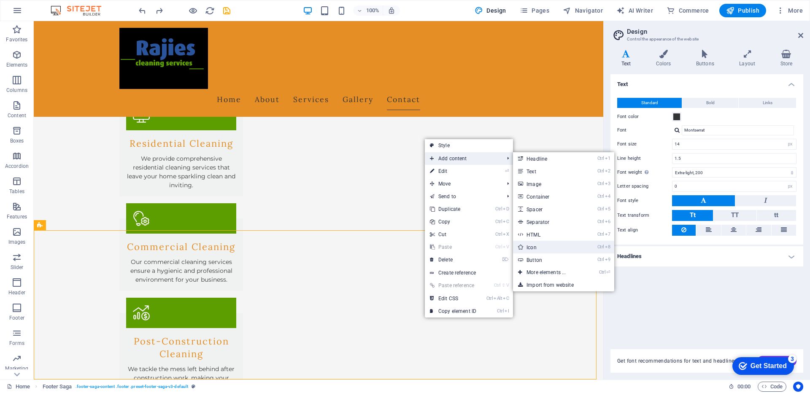
click at [534, 248] on link "Ctrl 8 Icon" at bounding box center [548, 247] width 70 height 13
select select "xMidYMid"
select select "px"
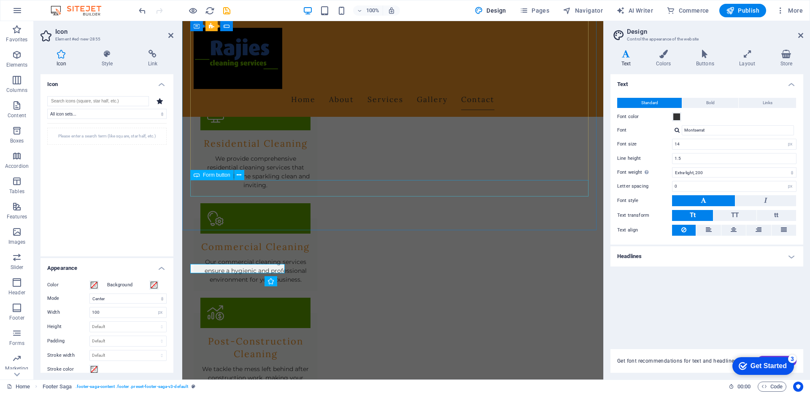
scroll to position [870, 0]
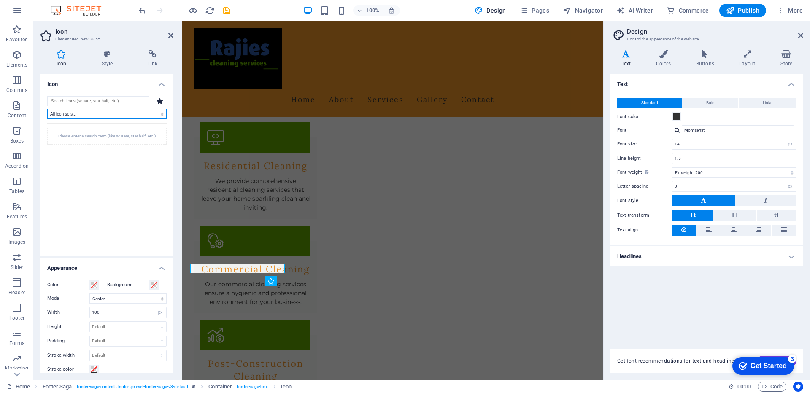
click at [65, 116] on select "All icon sets... IcoFont Ionicons FontAwesome Brands FontAwesome Duotone FontAw…" at bounding box center [106, 114] width 119 height 10
click at [82, 114] on select "All icon sets... IcoFont Ionicons FontAwesome Brands FontAwesome Duotone FontAw…" at bounding box center [106, 114] width 119 height 10
click at [81, 102] on input "search" at bounding box center [98, 101] width 102 height 10
type input "tiktok"
click at [68, 145] on icon at bounding box center [62, 142] width 16 height 19
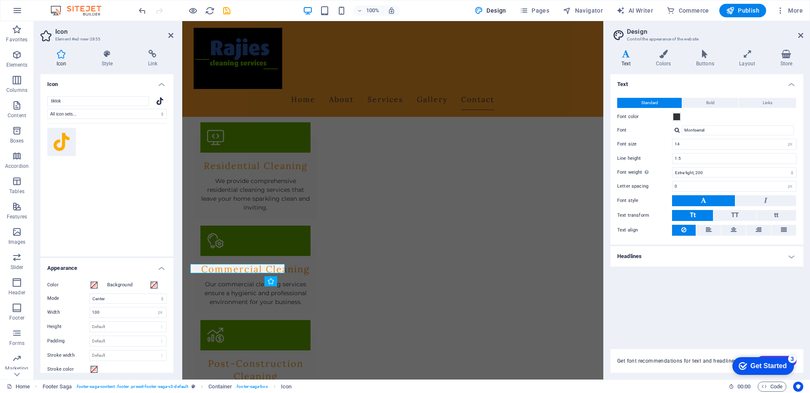
click at [69, 145] on icon at bounding box center [62, 142] width 16 height 19
drag, startPoint x: 240, startPoint y: 158, endPoint x: 502, endPoint y: 318, distance: 306.5
click at [158, 100] on icon at bounding box center [160, 101] width 7 height 8
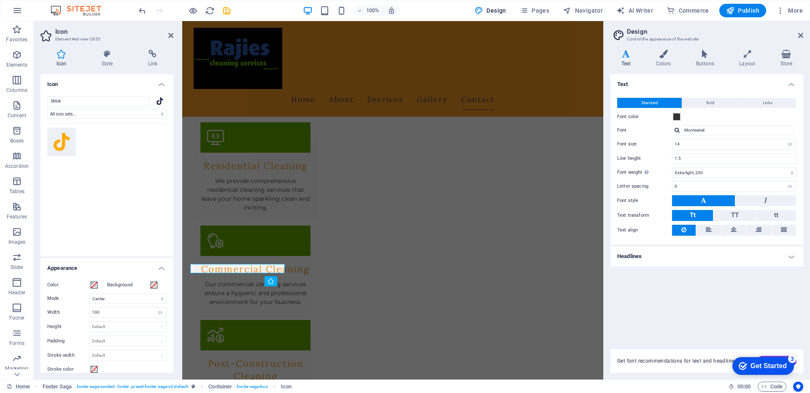
click at [158, 100] on icon at bounding box center [160, 101] width 7 height 8
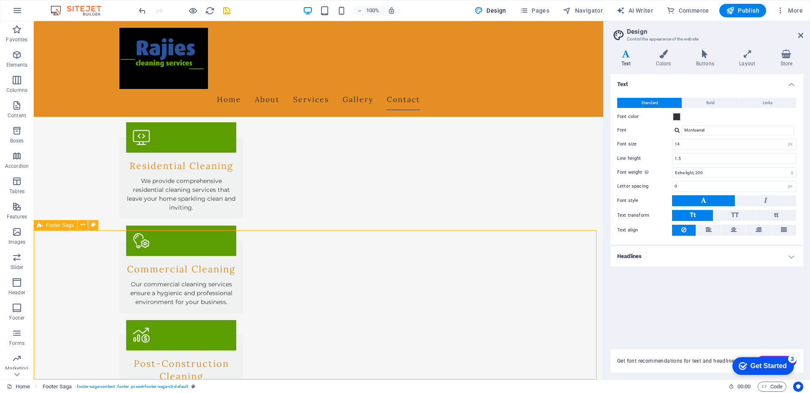
scroll to position [892, 0]
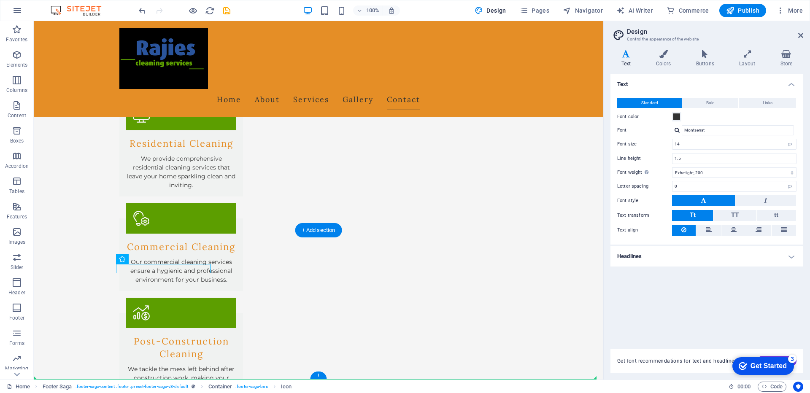
drag, startPoint x: 133, startPoint y: 271, endPoint x: 439, endPoint y: 315, distance: 309.7
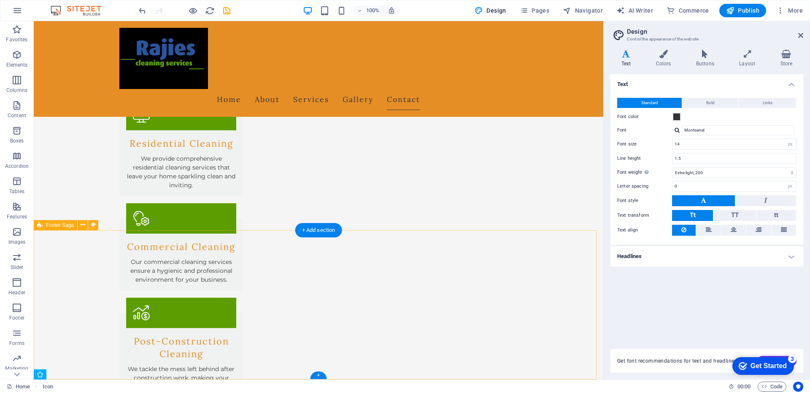
scroll to position [940, 0]
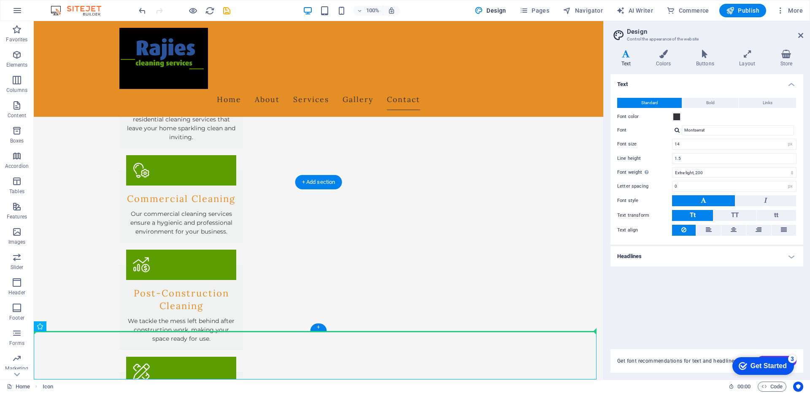
drag, startPoint x: 55, startPoint y: 353, endPoint x: 437, endPoint y: 280, distance: 389.4
drag, startPoint x: 43, startPoint y: 362, endPoint x: 283, endPoint y: 284, distance: 252.0
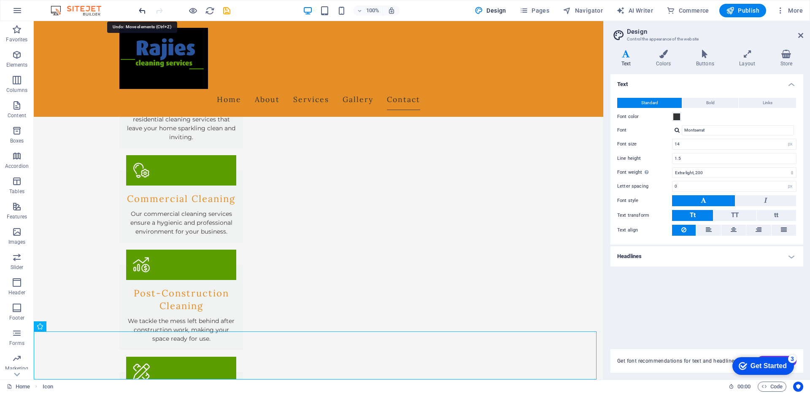
click at [141, 10] on icon "undo" at bounding box center [143, 11] width 10 height 10
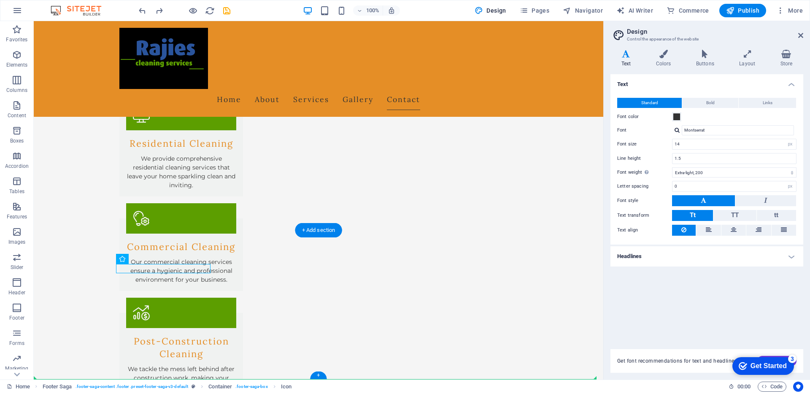
drag, startPoint x: 189, startPoint y: 285, endPoint x: 430, endPoint y: 315, distance: 242.5
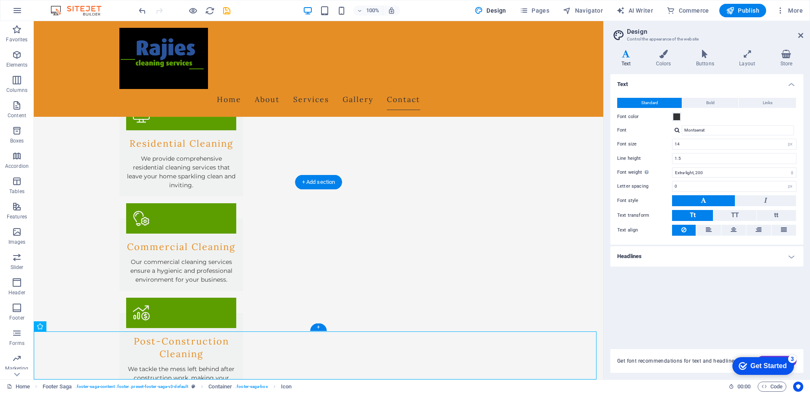
scroll to position [940, 0]
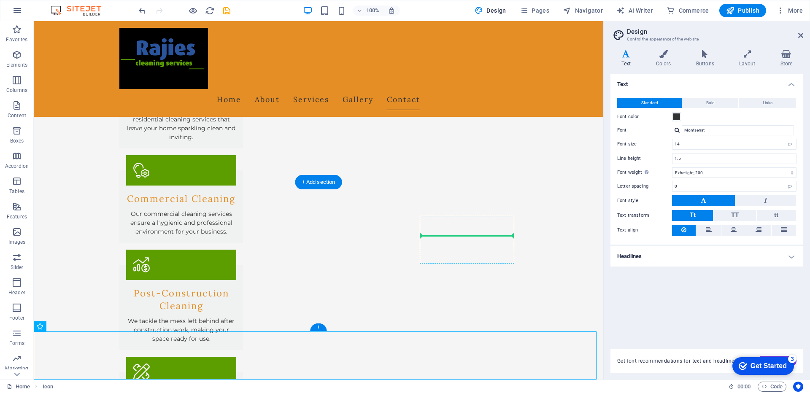
drag, startPoint x: 57, startPoint y: 354, endPoint x: 424, endPoint y: 233, distance: 386.6
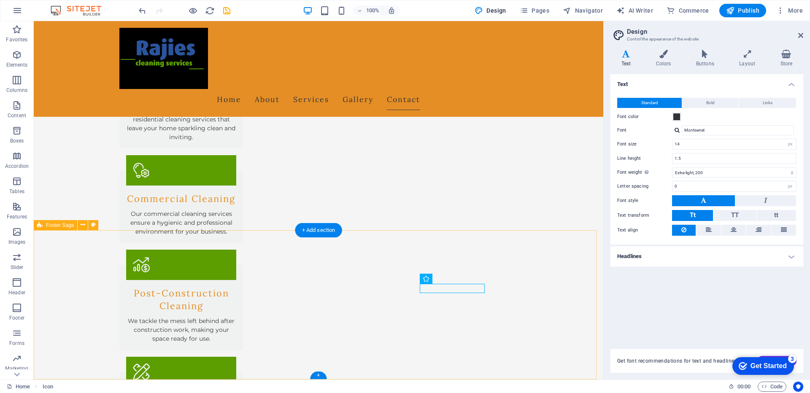
scroll to position [892, 0]
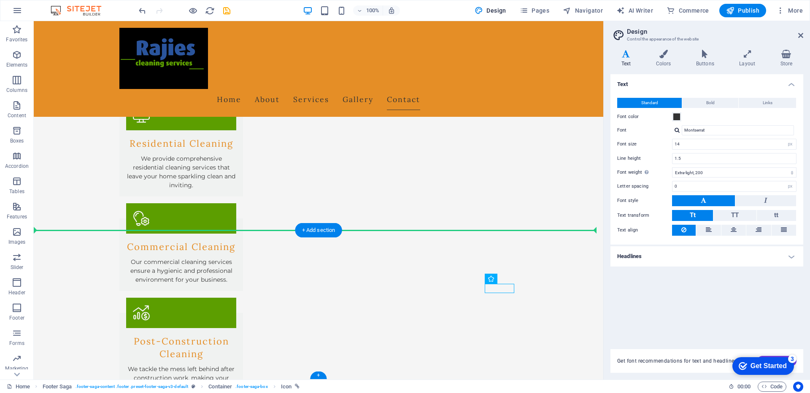
drag, startPoint x: 487, startPoint y: 286, endPoint x: 419, endPoint y: 293, distance: 68.3
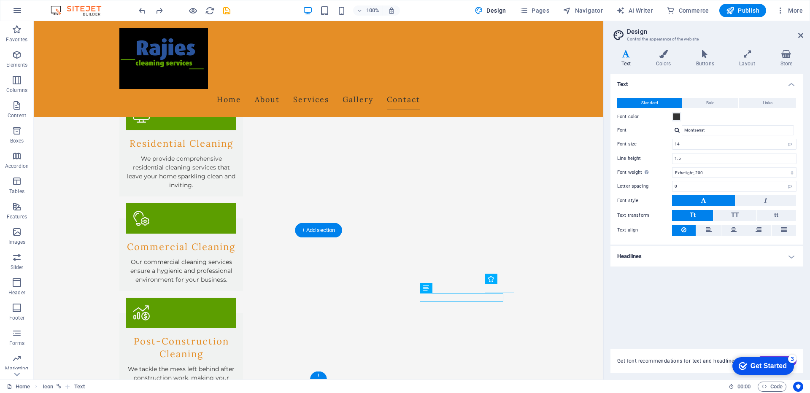
drag, startPoint x: 487, startPoint y: 287, endPoint x: 421, endPoint y: 298, distance: 67.2
drag, startPoint x: 490, startPoint y: 287, endPoint x: 476, endPoint y: 300, distance: 18.8
drag, startPoint x: 492, startPoint y: 290, endPoint x: 423, endPoint y: 298, distance: 70.1
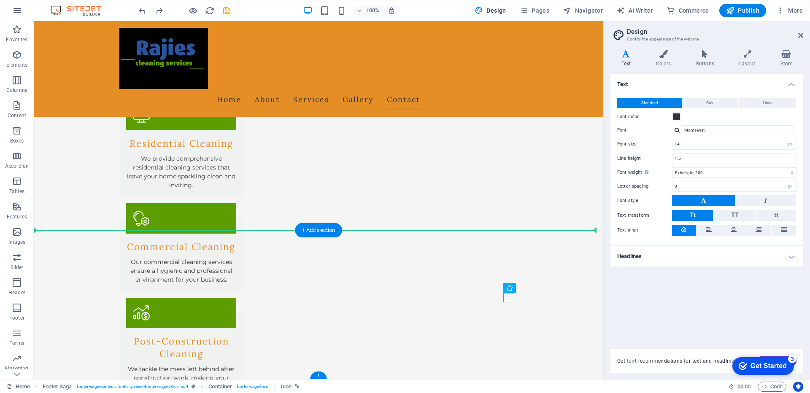
drag, startPoint x: 546, startPoint y: 310, endPoint x: 420, endPoint y: 299, distance: 126.7
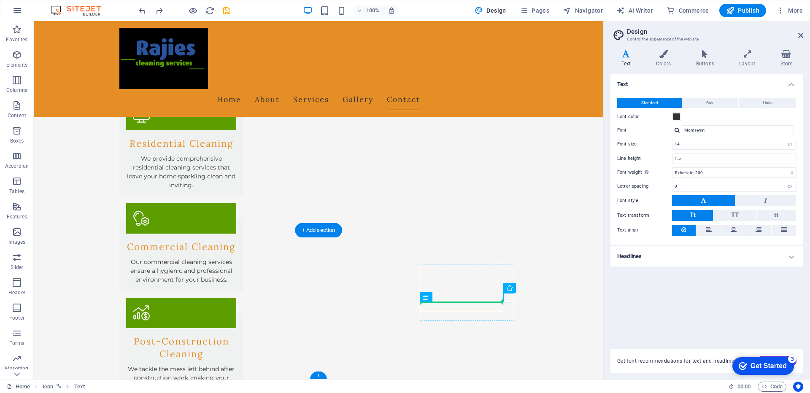
drag, startPoint x: 470, startPoint y: 320, endPoint x: 478, endPoint y: 299, distance: 22.4
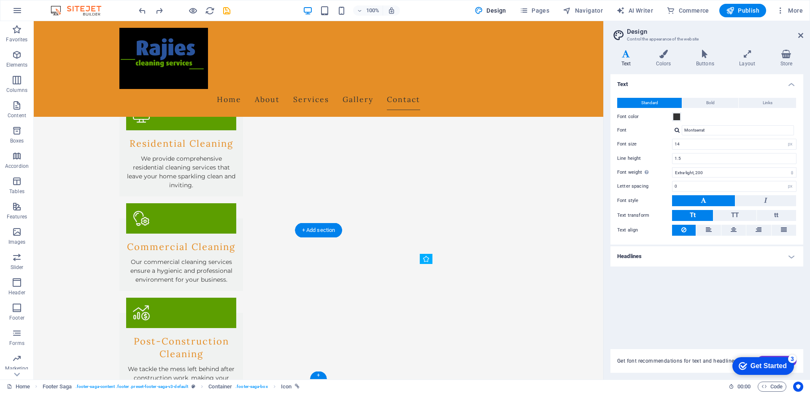
drag, startPoint x: 489, startPoint y: 287, endPoint x: 484, endPoint y: 298, distance: 12.6
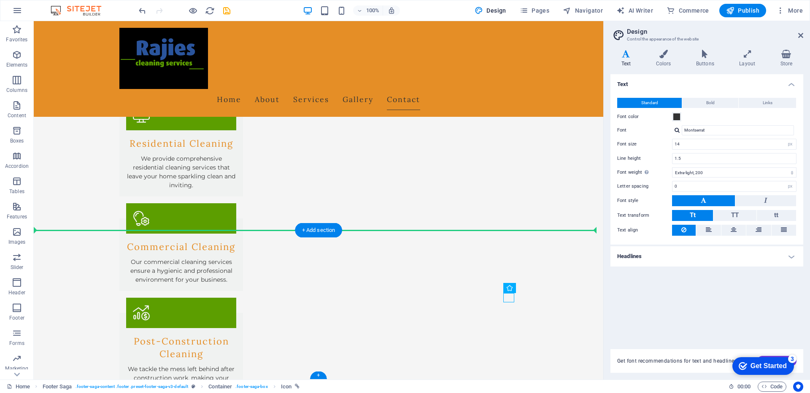
drag, startPoint x: 508, startPoint y: 297, endPoint x: 418, endPoint y: 298, distance: 89.9
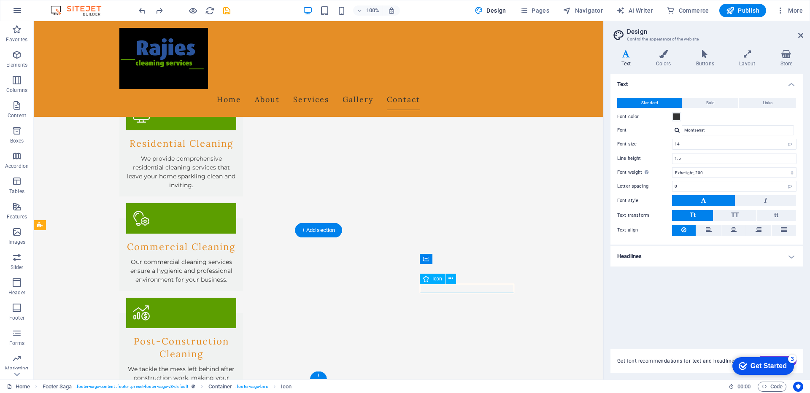
click at [450, 280] on icon at bounding box center [451, 278] width 5 height 9
click at [705, 230] on button at bounding box center [709, 230] width 24 height 11
click at [702, 232] on button at bounding box center [709, 230] width 24 height 11
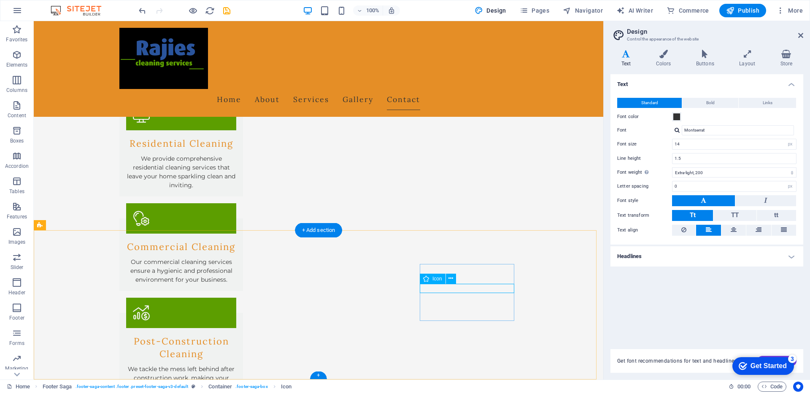
click at [448, 279] on button at bounding box center [451, 279] width 10 height 10
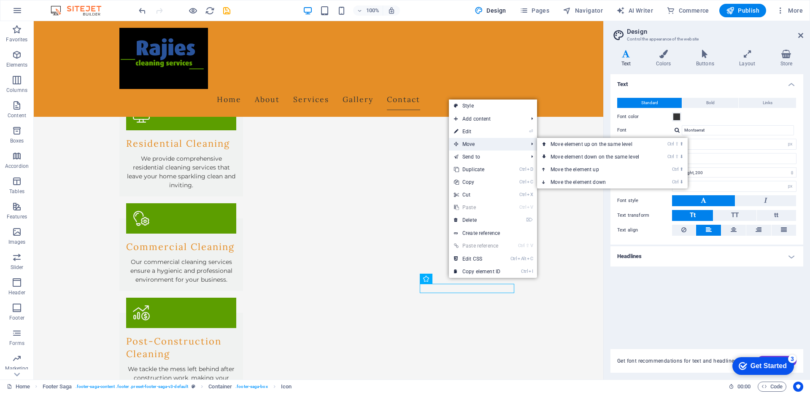
click at [473, 144] on span "Move" at bounding box center [487, 144] width 76 height 13
click at [561, 157] on link "Ctrl ⇧ ⬇ Move element down on the same level" at bounding box center [596, 157] width 119 height 13
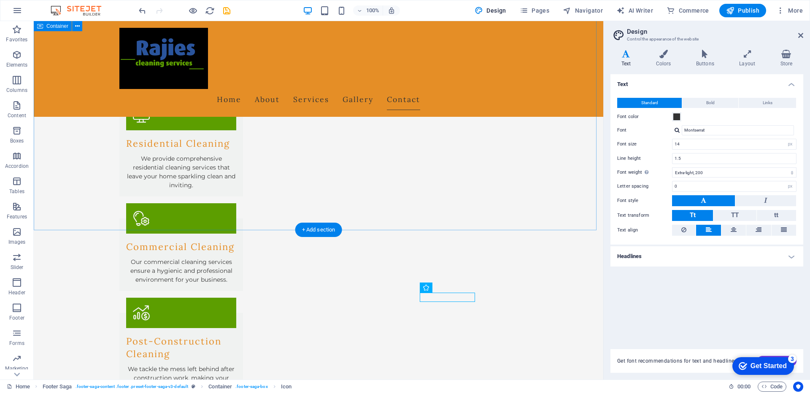
drag, startPoint x: 437, startPoint y: 295, endPoint x: 486, endPoint y: 305, distance: 49.9
drag, startPoint x: 434, startPoint y: 297, endPoint x: 459, endPoint y: 284, distance: 28.7
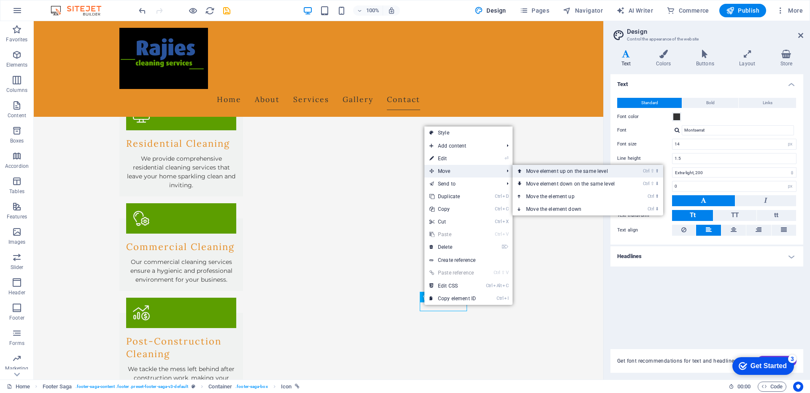
click at [539, 169] on link "Ctrl ⇧ ⬆ Move element up on the same level" at bounding box center [572, 171] width 119 height 13
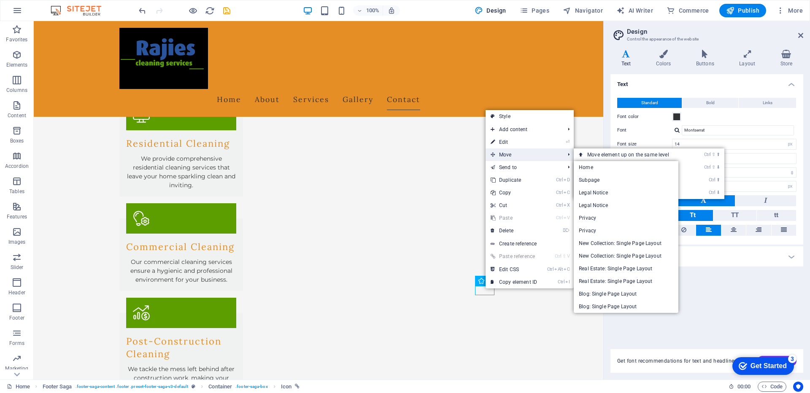
click at [511, 155] on span "Move" at bounding box center [524, 155] width 76 height 13
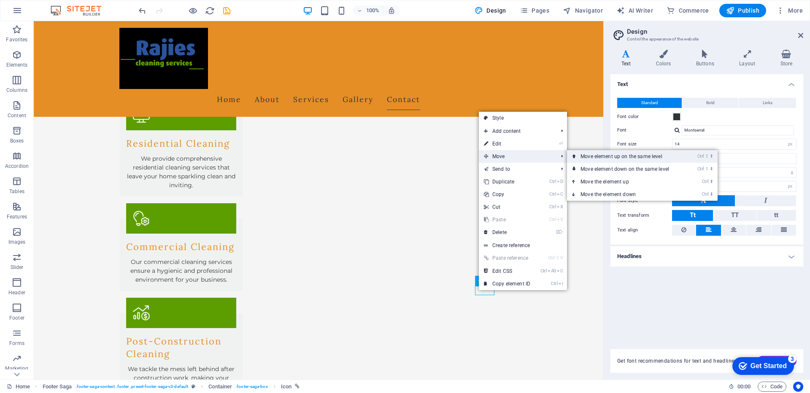
click at [593, 157] on link "Ctrl ⇧ ⬆ Move element up on the same level" at bounding box center [626, 156] width 119 height 13
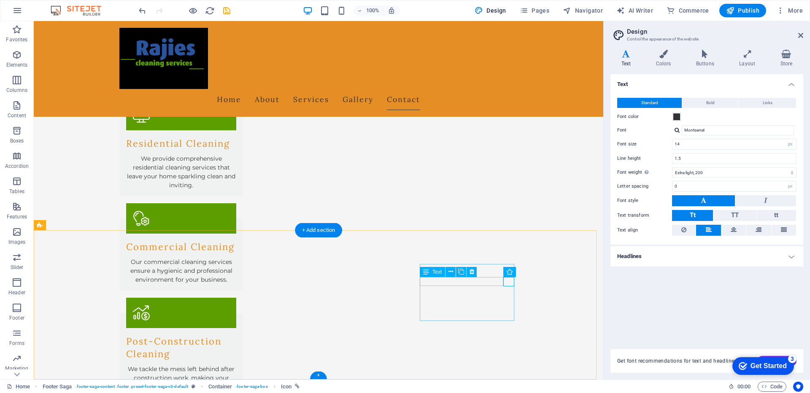
drag, startPoint x: 509, startPoint y: 280, endPoint x: 455, endPoint y: 304, distance: 59.0
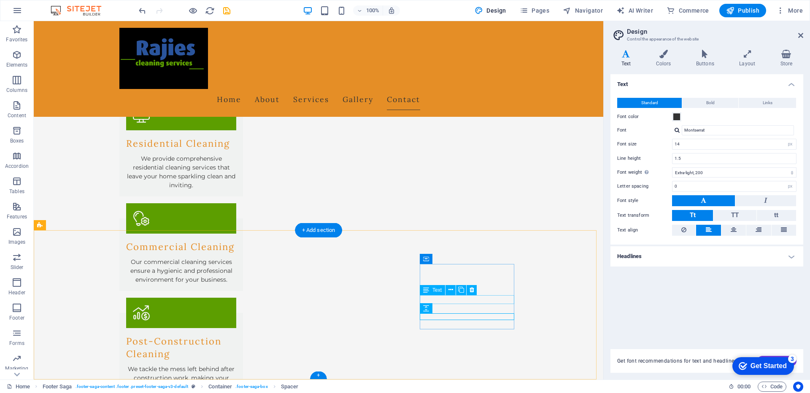
drag, startPoint x: 470, startPoint y: 281, endPoint x: 464, endPoint y: 304, distance: 23.5
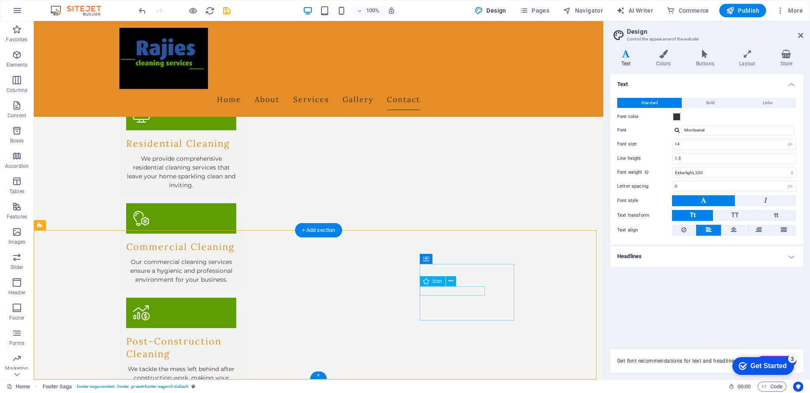
drag, startPoint x: 439, startPoint y: 291, endPoint x: 424, endPoint y: 291, distance: 15.6
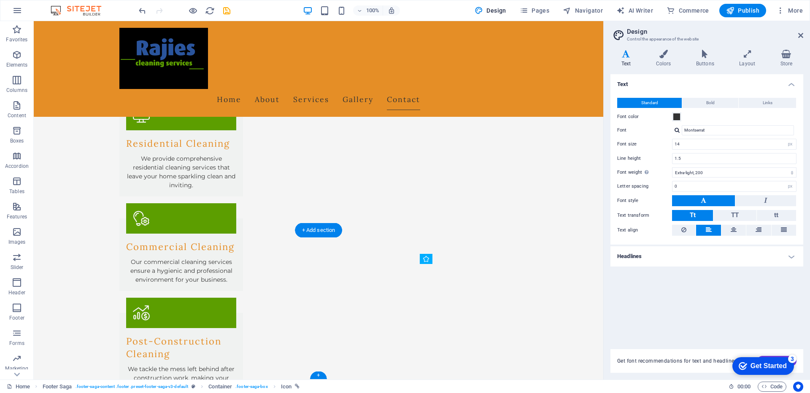
drag, startPoint x: 487, startPoint y: 289, endPoint x: 426, endPoint y: 302, distance: 63.0
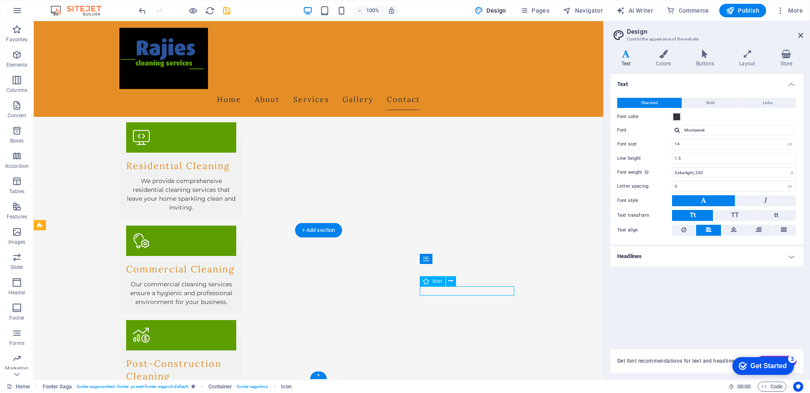
select select "xMidYMid"
select select "px"
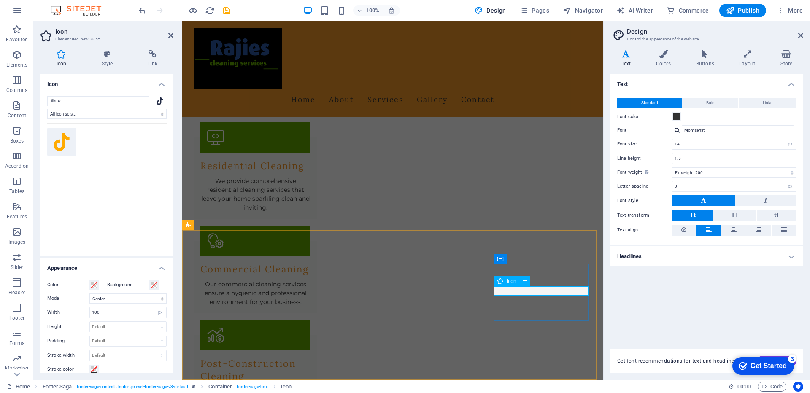
click at [624, 54] on icon at bounding box center [626, 54] width 31 height 8
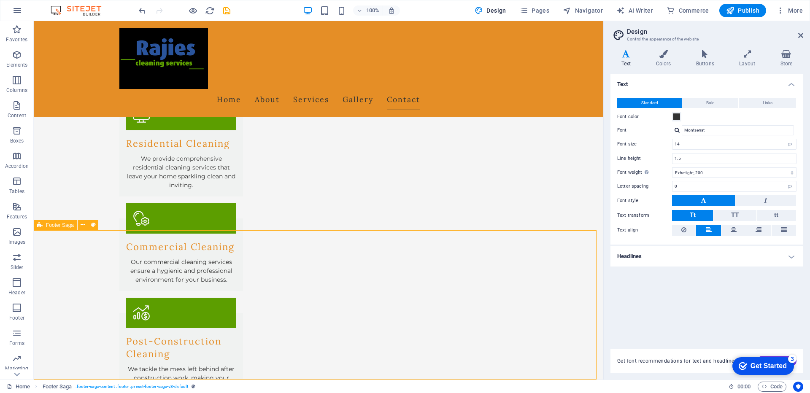
select select "footer"
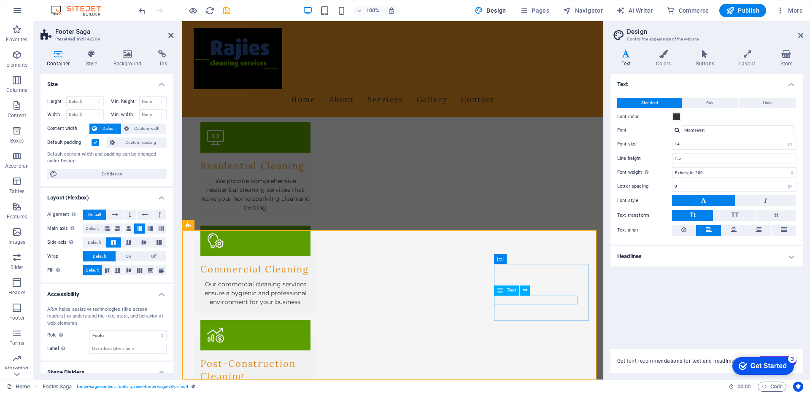
click at [502, 292] on icon at bounding box center [501, 291] width 6 height 10
click at [526, 292] on icon at bounding box center [525, 290] width 5 height 9
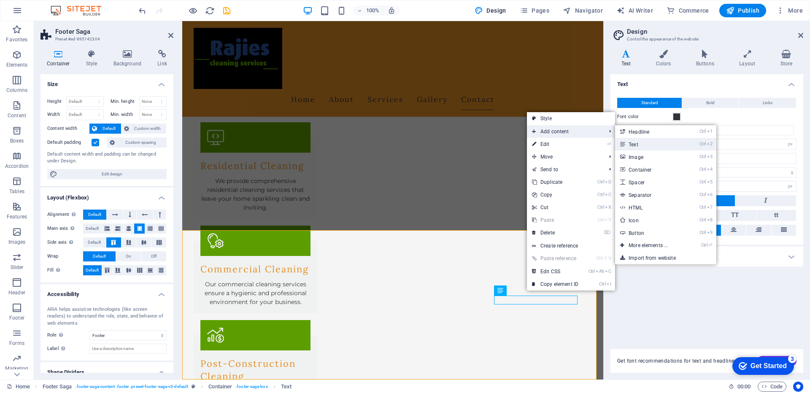
click at [642, 145] on link "Ctrl 2 Text" at bounding box center [650, 144] width 70 height 13
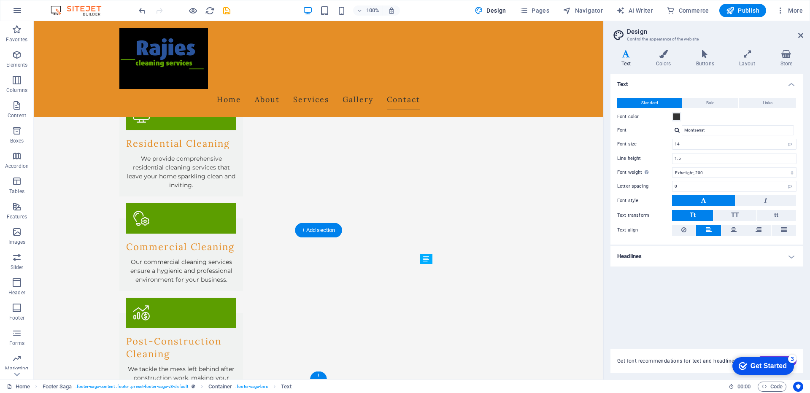
drag, startPoint x: 432, startPoint y: 308, endPoint x: 464, endPoint y: 289, distance: 37.5
drag, startPoint x: 441, startPoint y: 305, endPoint x: 425, endPoint y: 308, distance: 16.7
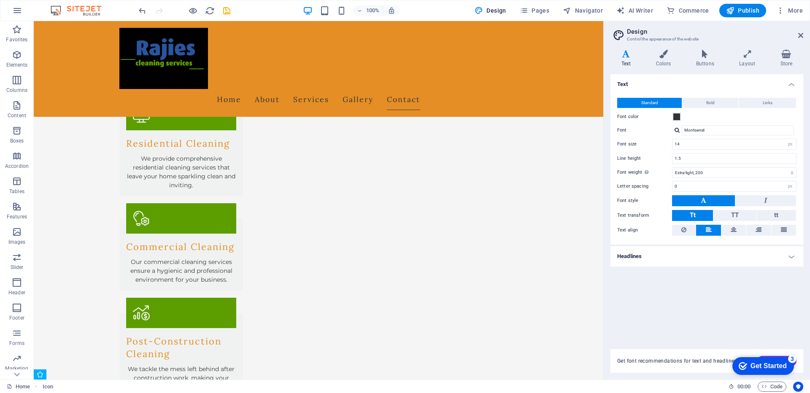
click at [144, 16] on div at bounding box center [184, 11] width 95 height 14
click at [141, 8] on icon "undo" at bounding box center [143, 11] width 10 height 10
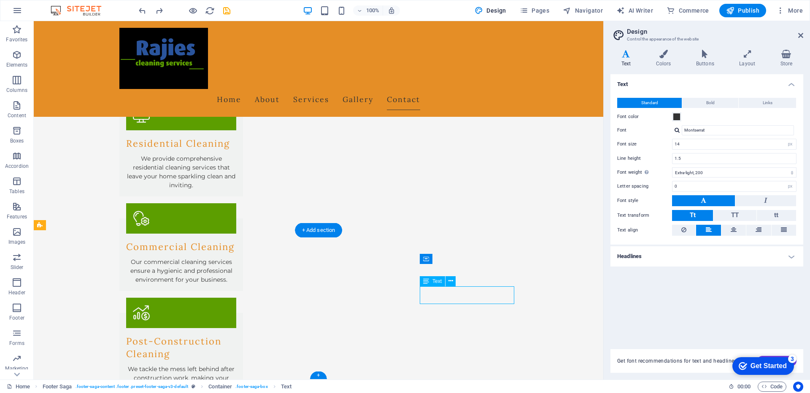
drag, startPoint x: 426, startPoint y: 293, endPoint x: 479, endPoint y: 293, distance: 52.8
drag, startPoint x: 434, startPoint y: 290, endPoint x: 485, endPoint y: 317, distance: 58.2
drag, startPoint x: 426, startPoint y: 309, endPoint x: 474, endPoint y: 312, distance: 47.7
drag, startPoint x: 422, startPoint y: 307, endPoint x: 491, endPoint y: 293, distance: 70.1
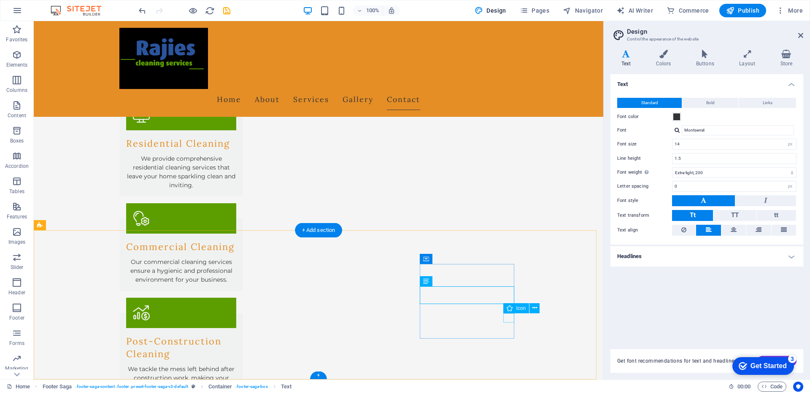
drag, startPoint x: 439, startPoint y: 309, endPoint x: 436, endPoint y: 298, distance: 11.8
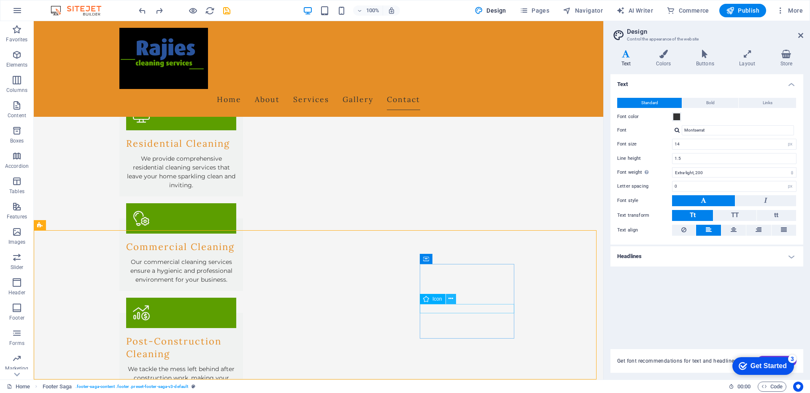
click at [452, 298] on icon at bounding box center [451, 299] width 5 height 9
drag, startPoint x: 515, startPoint y: 306, endPoint x: 447, endPoint y: 309, distance: 68.0
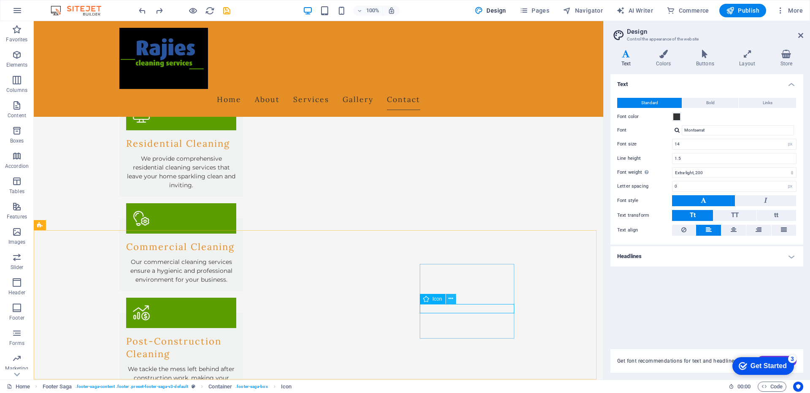
click at [452, 301] on icon at bounding box center [451, 299] width 5 height 9
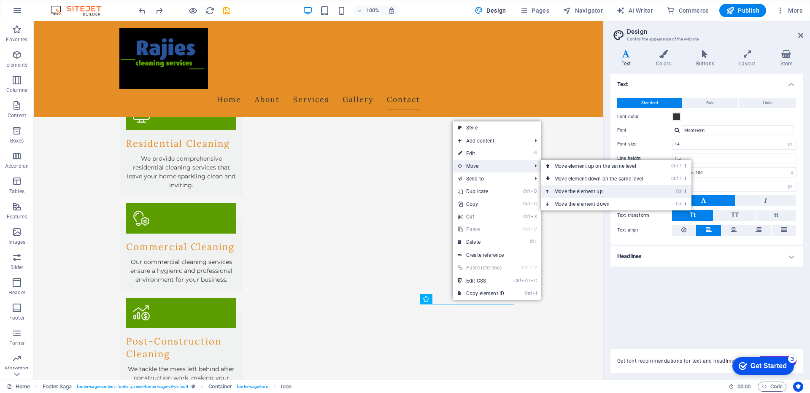
click at [561, 193] on link "Ctrl ⬆ Move the element up" at bounding box center [600, 191] width 119 height 13
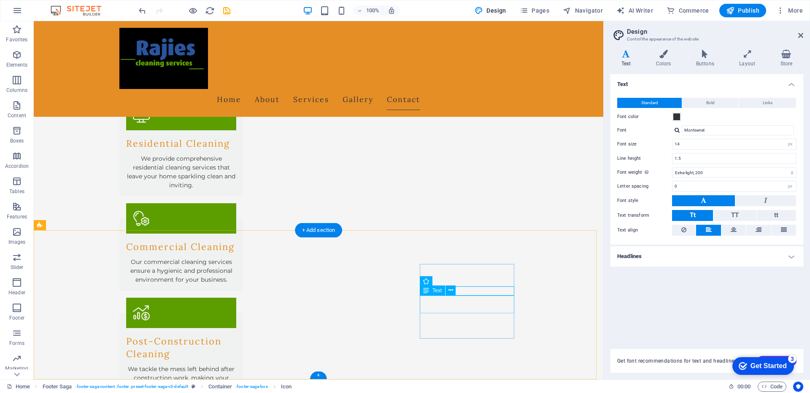
drag, startPoint x: 391, startPoint y: 275, endPoint x: 426, endPoint y: 289, distance: 36.9
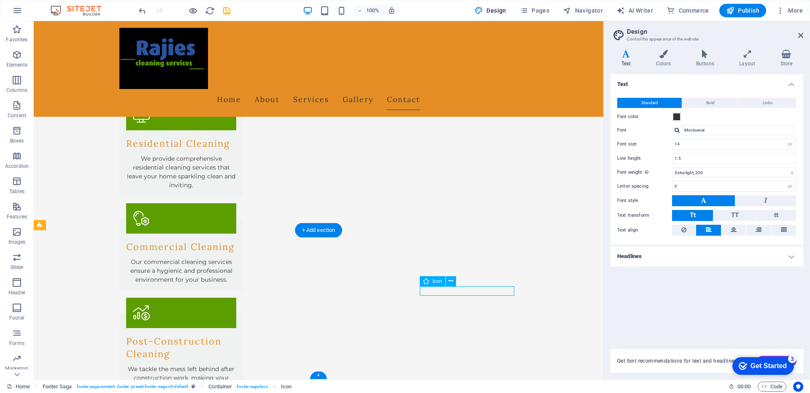
select select "xMidYMid"
select select "px"
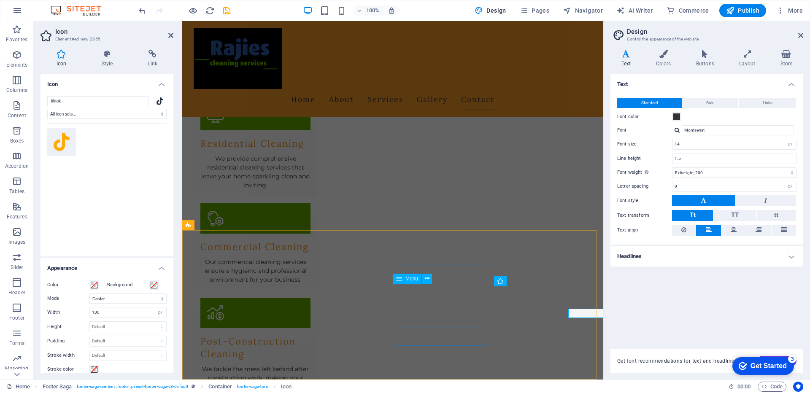
scroll to position [870, 0]
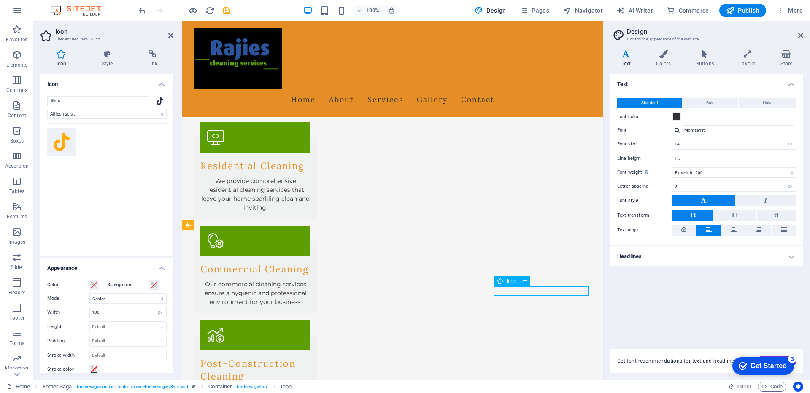
drag, startPoint x: 587, startPoint y: 291, endPoint x: 513, endPoint y: 290, distance: 73.9
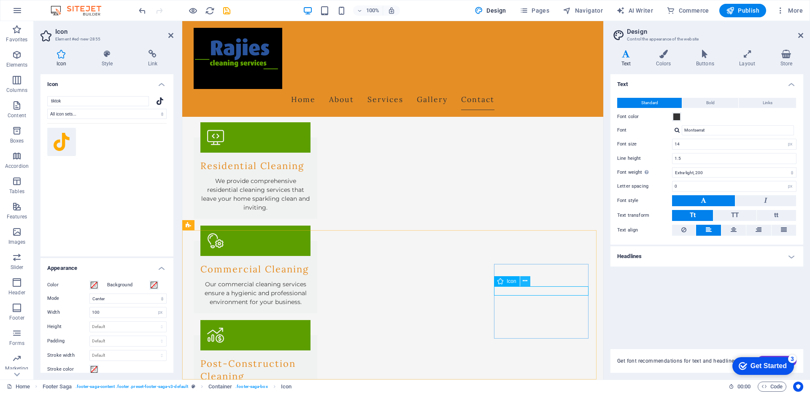
click at [525, 284] on icon at bounding box center [525, 281] width 5 height 9
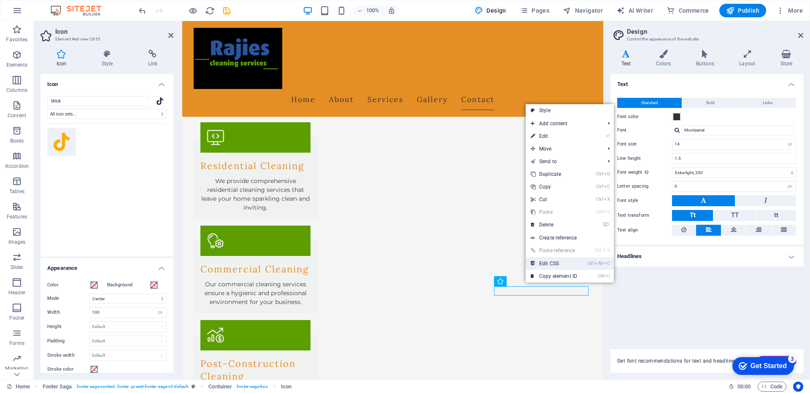
click at [553, 265] on link "Ctrl Alt C Edit CSS" at bounding box center [554, 263] width 57 height 13
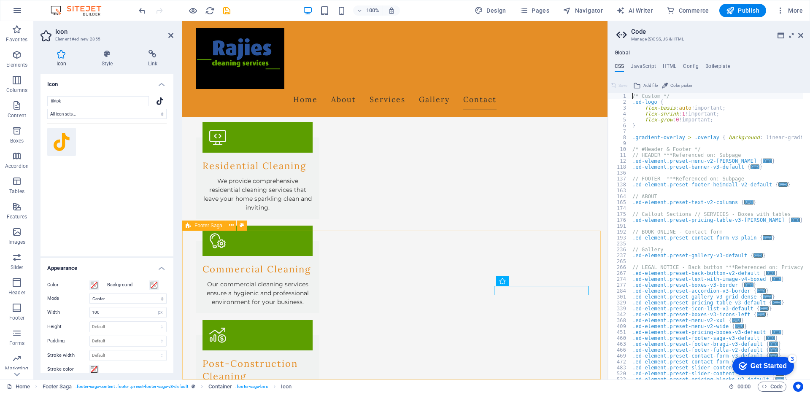
scroll to position [870, 0]
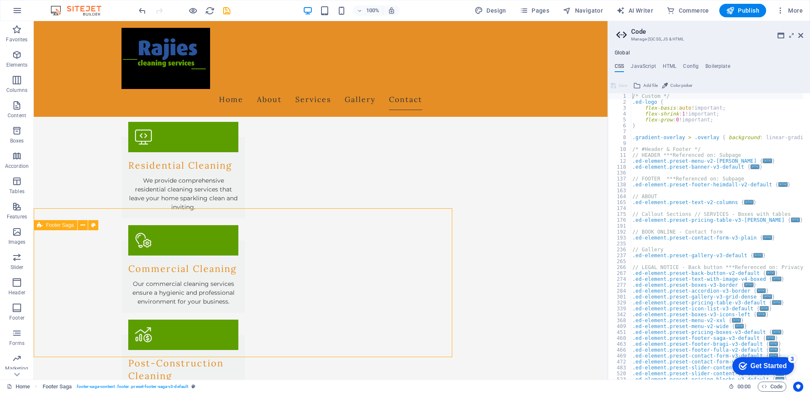
scroll to position [893, 0]
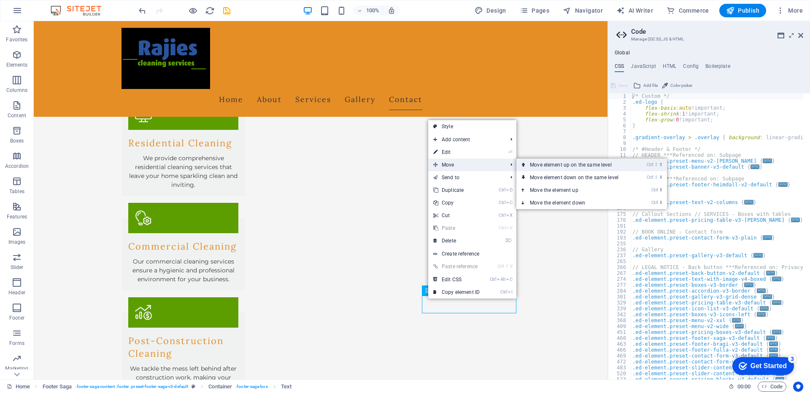
click at [539, 167] on link "Ctrl ⇧ ⬆ Move element up on the same level" at bounding box center [576, 165] width 119 height 13
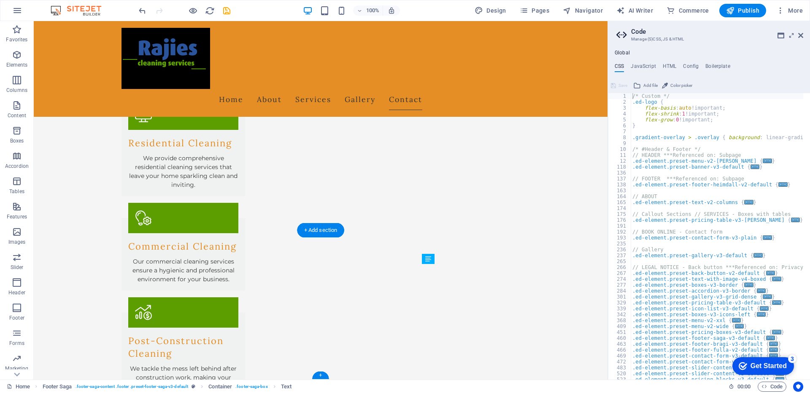
drag, startPoint x: 442, startPoint y: 317, endPoint x: 434, endPoint y: 290, distance: 28.2
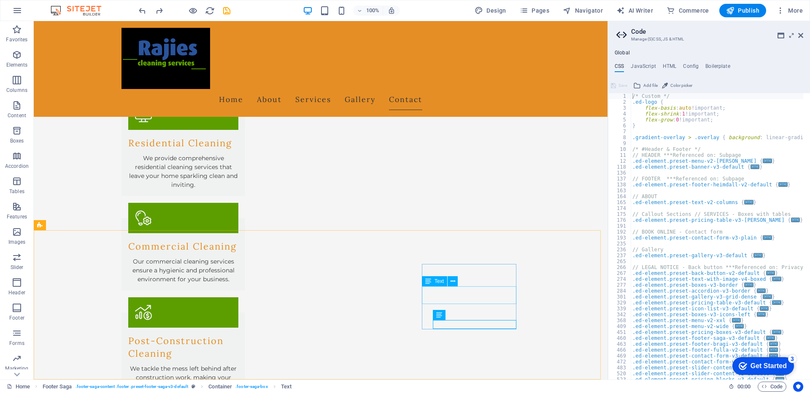
click at [430, 282] on icon at bounding box center [429, 281] width 6 height 10
click at [425, 282] on div "Text" at bounding box center [434, 281] width 25 height 10
click at [426, 309] on icon at bounding box center [429, 309] width 6 height 10
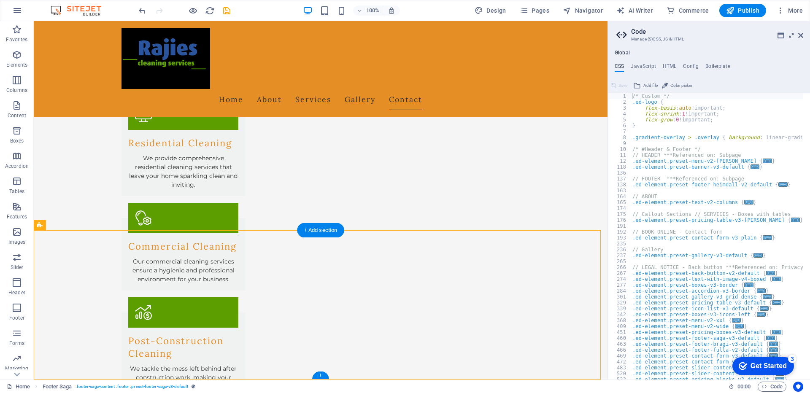
drag, startPoint x: 434, startPoint y: 309, endPoint x: 432, endPoint y: 301, distance: 9.1
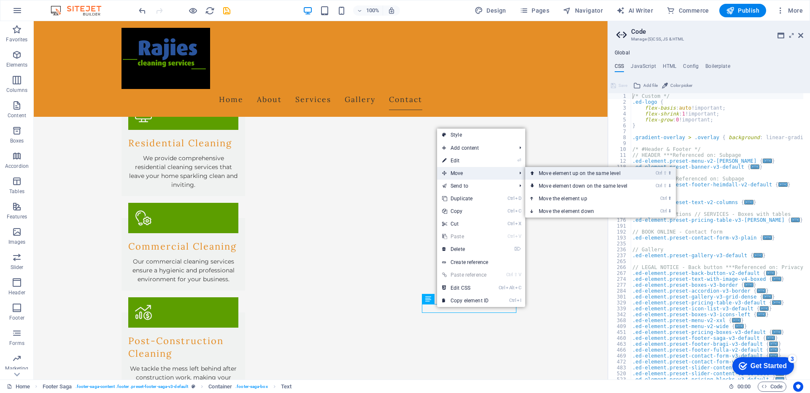
click at [545, 173] on link "Ctrl ⇧ ⬆ Move element up on the same level" at bounding box center [585, 173] width 119 height 13
click at [560, 200] on link "Ctrl ⬆ Move the element up" at bounding box center [585, 199] width 119 height 13
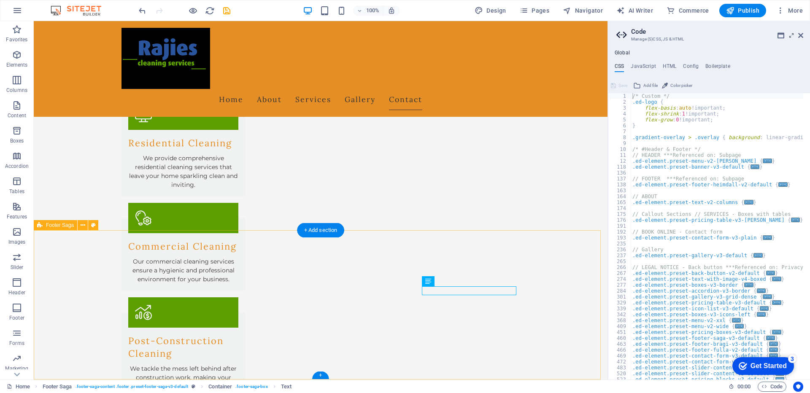
click at [460, 282] on div "Text" at bounding box center [442, 281] width 41 height 11
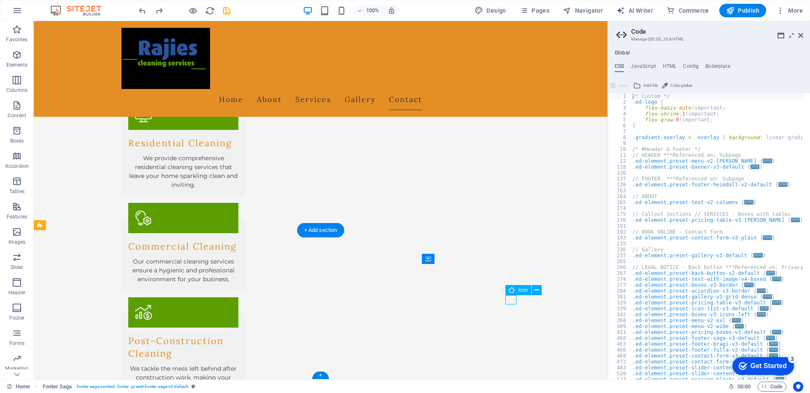
select select "xMidYMid"
select select "px"
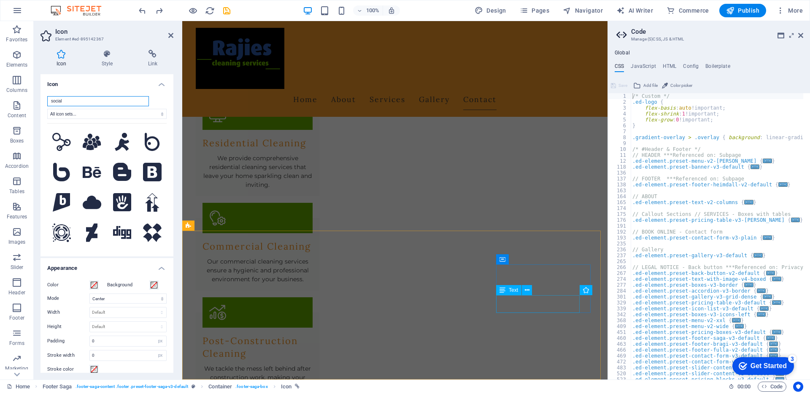
scroll to position [870, 0]
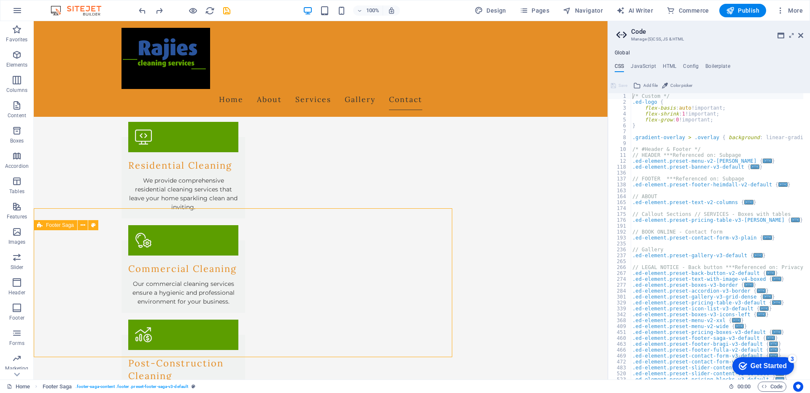
scroll to position [893, 0]
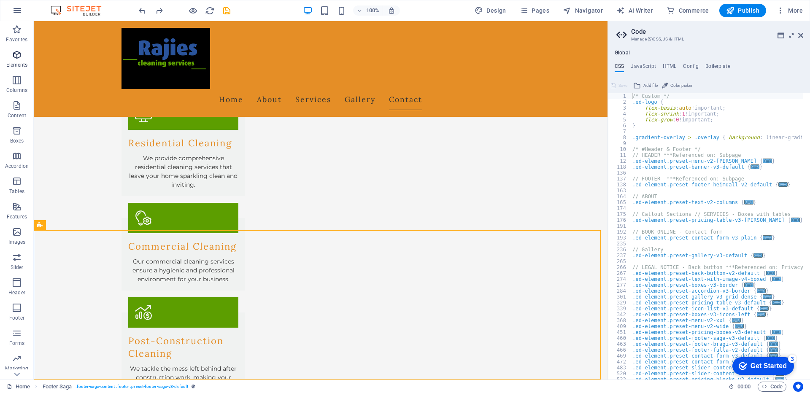
click at [20, 61] on span "Elements" at bounding box center [17, 60] width 34 height 20
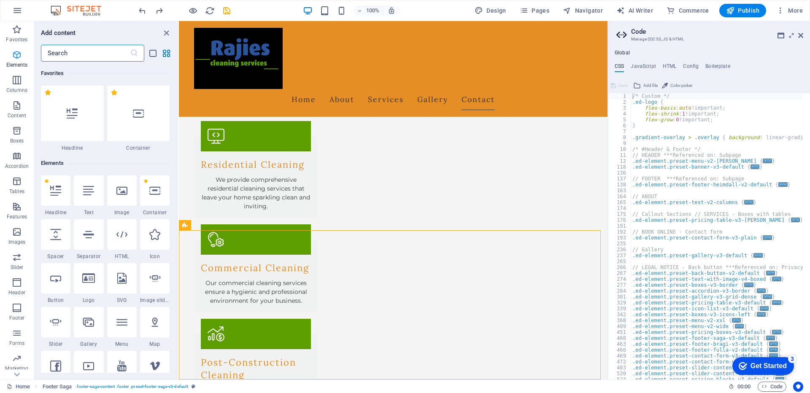
scroll to position [90, 0]
